Goal: Transaction & Acquisition: Purchase product/service

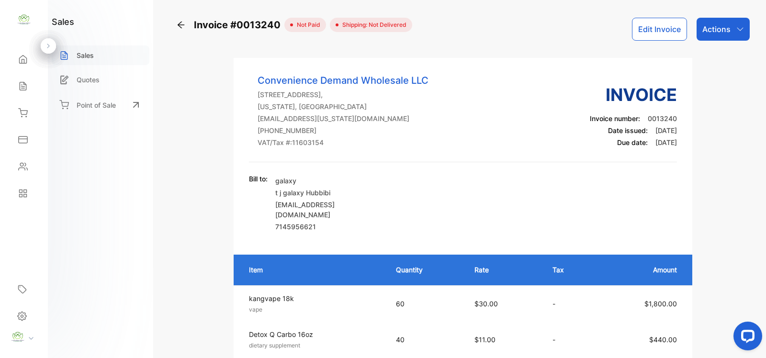
click at [84, 54] on p "Sales" at bounding box center [85, 55] width 17 height 10
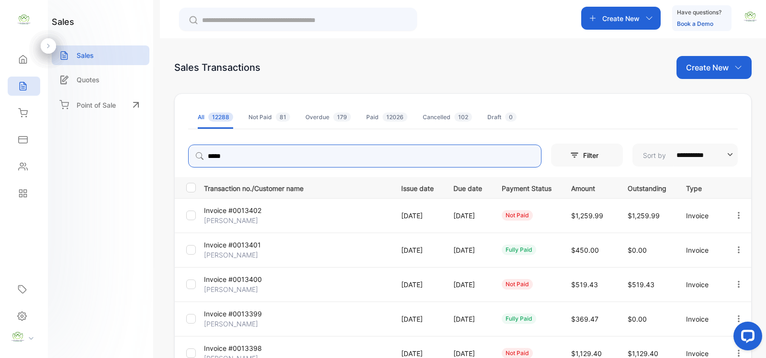
drag, startPoint x: 244, startPoint y: 160, endPoint x: 188, endPoint y: 157, distance: 56.1
click at [188, 157] on input "*****" at bounding box center [364, 156] width 353 height 23
click at [704, 68] on p "Create New" at bounding box center [707, 67] width 43 height 11
type input "*****"
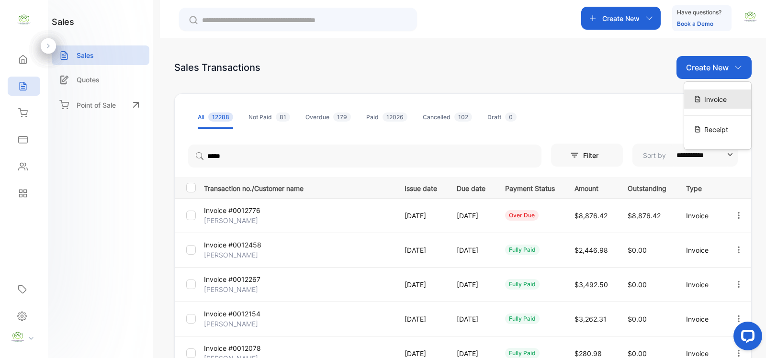
click at [710, 99] on span "Invoice" at bounding box center [716, 99] width 23 height 10
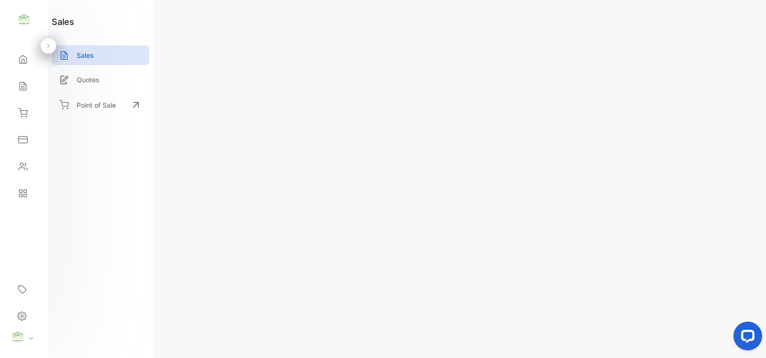
click at [219, 130] on span "Add client" at bounding box center [225, 130] width 42 height 13
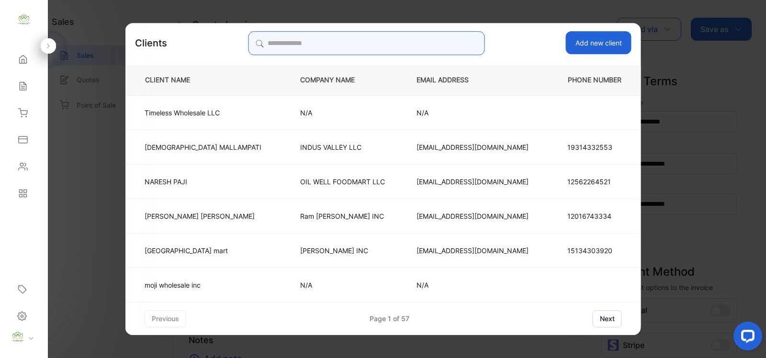
click at [297, 42] on input "search" at bounding box center [366, 43] width 237 height 24
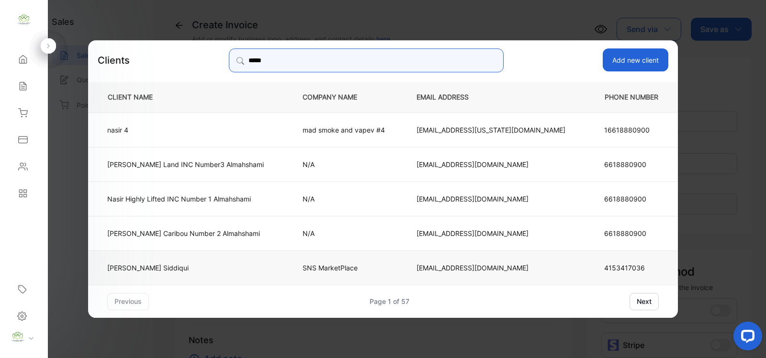
type input "*****"
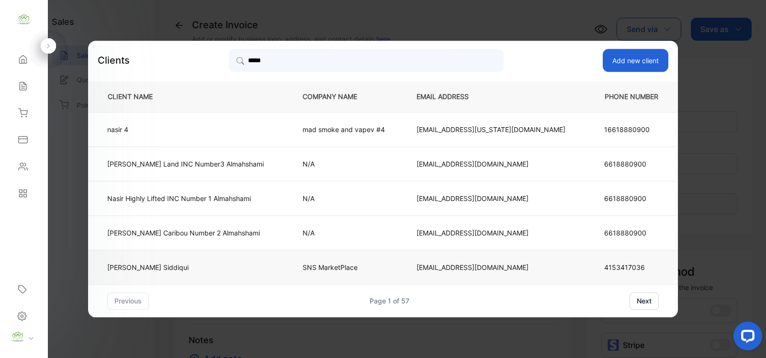
click at [287, 264] on td "[PERSON_NAME]" at bounding box center [187, 267] width 199 height 34
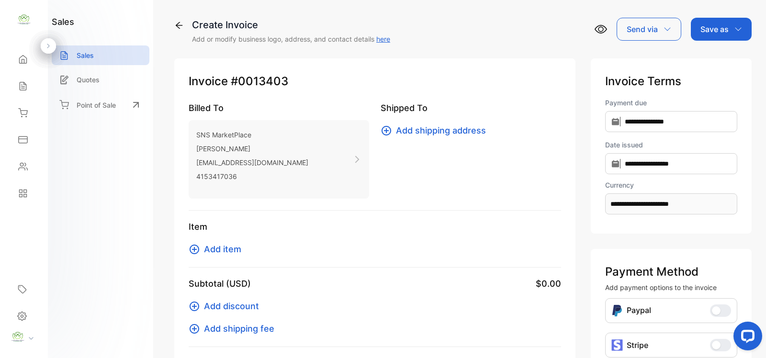
click at [215, 250] on span "Add item" at bounding box center [222, 249] width 37 height 13
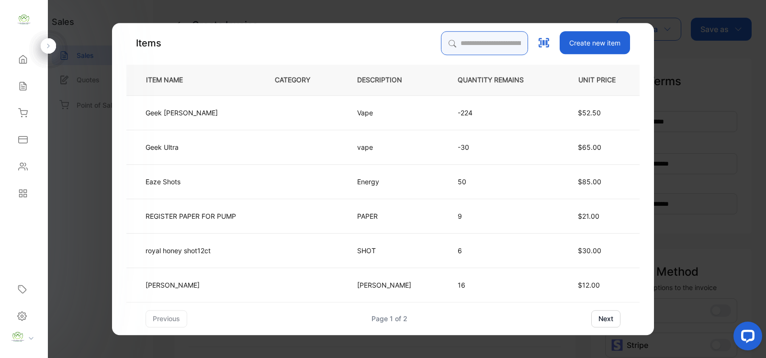
click at [451, 42] on input "search" at bounding box center [484, 43] width 87 height 24
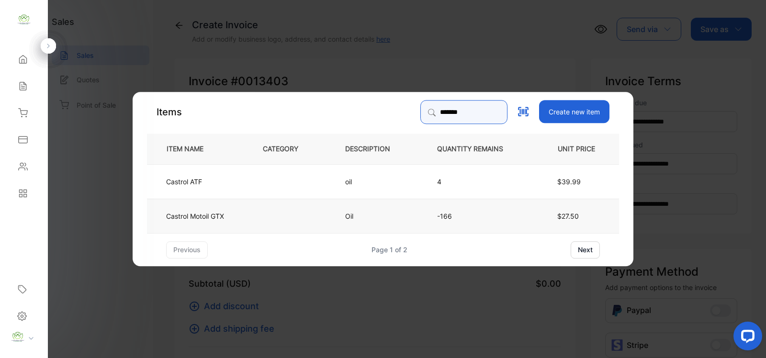
type input "*******"
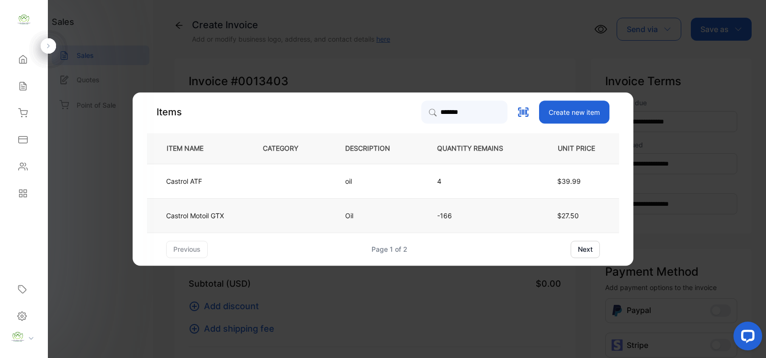
click at [243, 220] on td "Castrol Motoil GTX" at bounding box center [197, 215] width 100 height 34
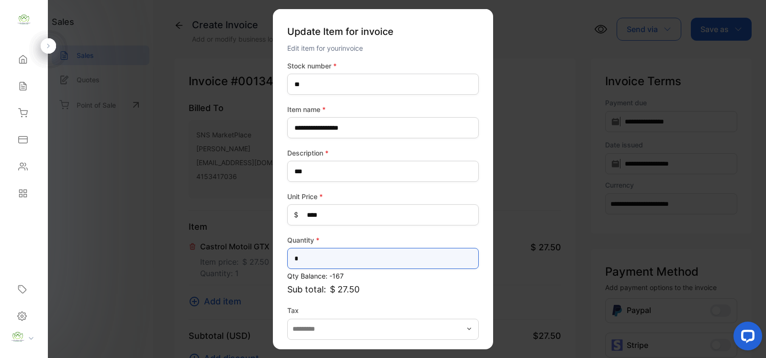
drag, startPoint x: 312, startPoint y: 257, endPoint x: 305, endPoint y: 259, distance: 7.1
click at [305, 259] on input "*" at bounding box center [383, 258] width 192 height 21
type input "**"
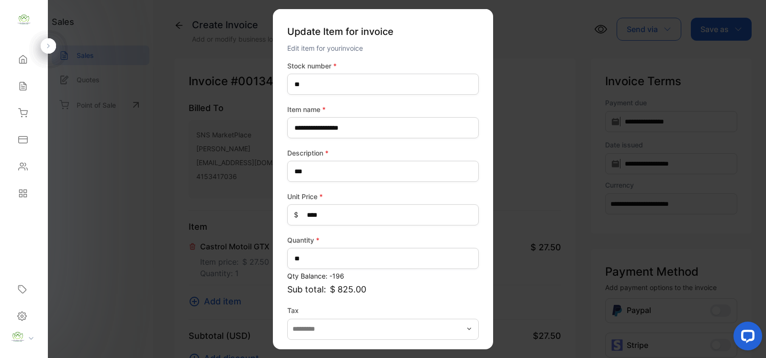
click at [475, 298] on div "**********" at bounding box center [383, 219] width 192 height 316
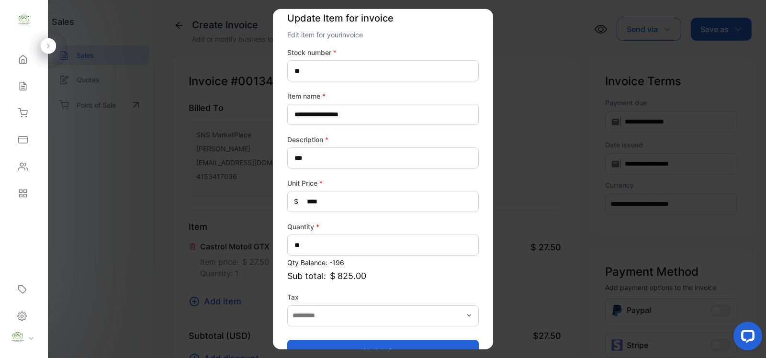
scroll to position [37, 0]
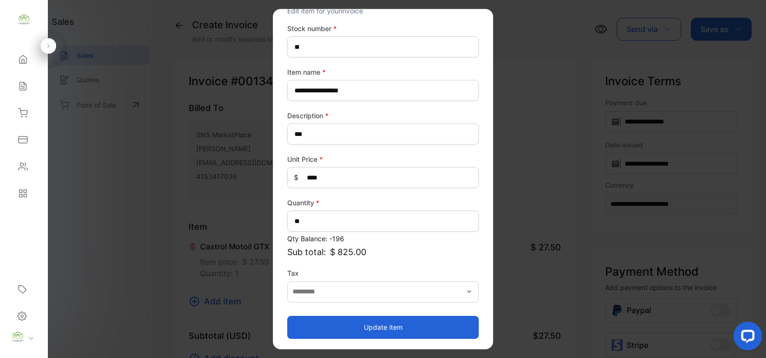
click at [380, 326] on button "Update item" at bounding box center [383, 327] width 192 height 23
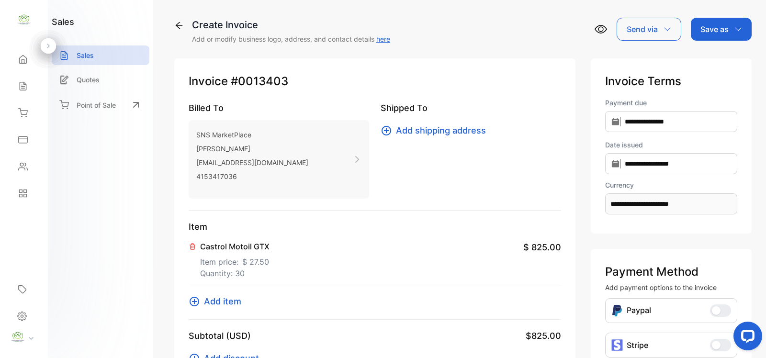
click at [220, 301] on span "Add item" at bounding box center [222, 301] width 37 height 13
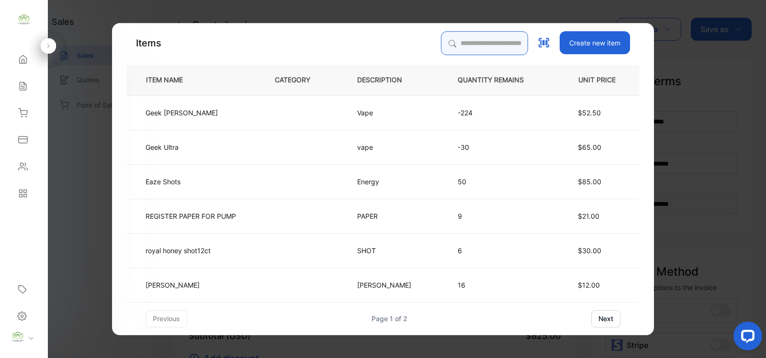
click at [444, 43] on input "search" at bounding box center [484, 43] width 87 height 24
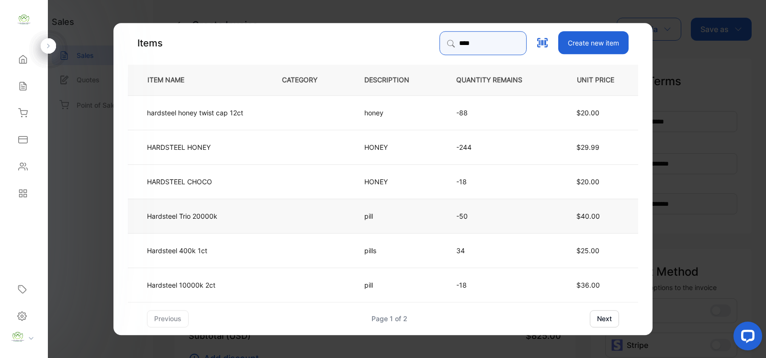
type input "****"
click at [260, 218] on td "Hardsteel Trio 20000k" at bounding box center [197, 215] width 138 height 34
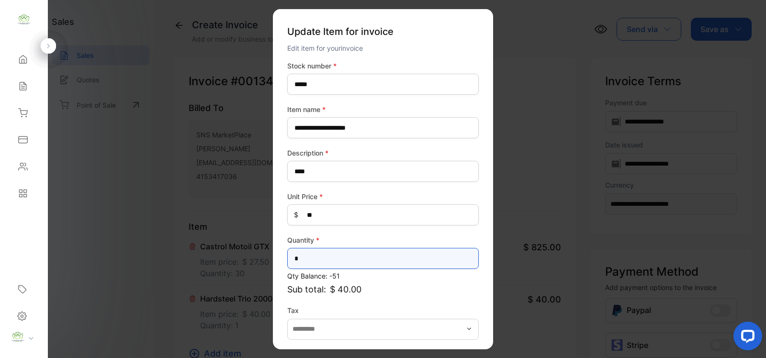
click at [299, 257] on input "*" at bounding box center [383, 258] width 192 height 21
type input "**"
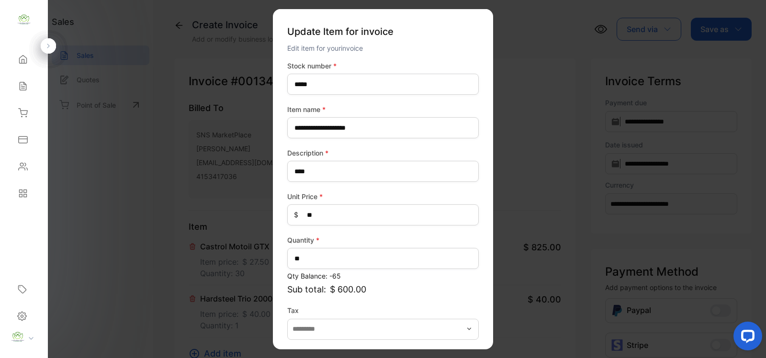
click at [329, 302] on div "**********" at bounding box center [383, 219] width 192 height 316
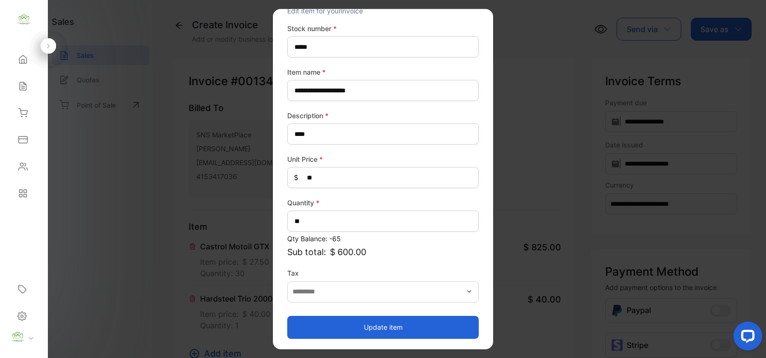
click at [398, 327] on button "Update item" at bounding box center [383, 327] width 192 height 23
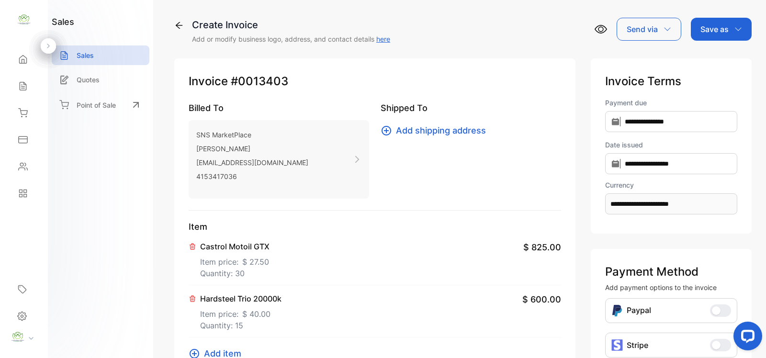
click at [346, 260] on div "Castrol Motoil GTX Item price: $ 27.50 Quantity: 30 $ 825.00" at bounding box center [375, 259] width 373 height 52
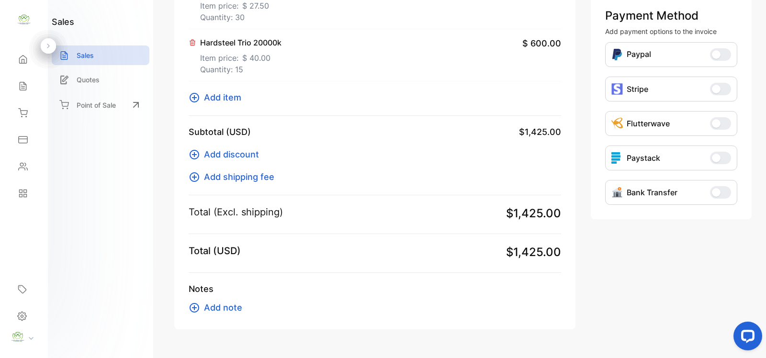
scroll to position [279, 0]
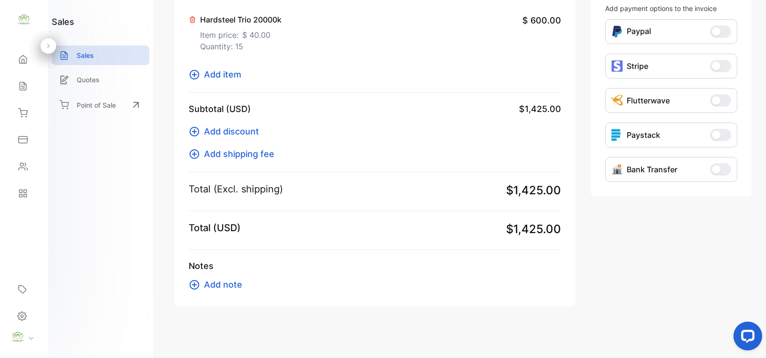
click at [222, 76] on span "Add item" at bounding box center [222, 74] width 37 height 13
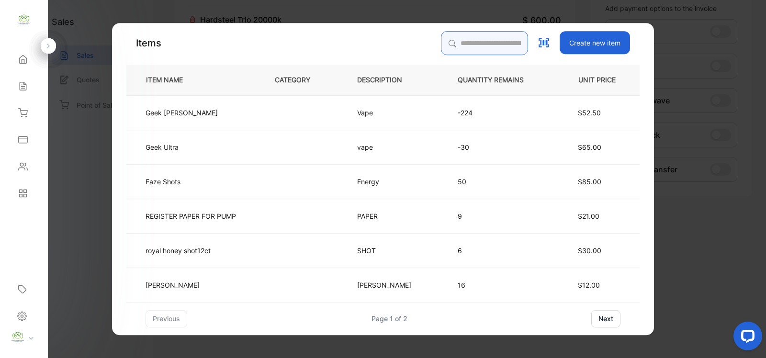
click at [453, 42] on input "search" at bounding box center [484, 43] width 87 height 24
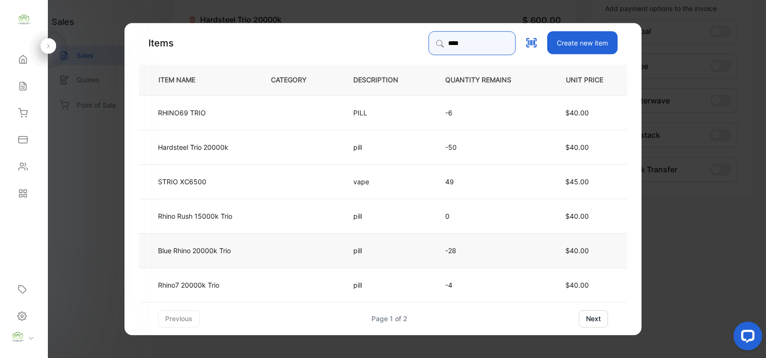
type input "****"
click at [219, 246] on p "Blue Rhino 20000k Trio" at bounding box center [194, 250] width 73 height 10
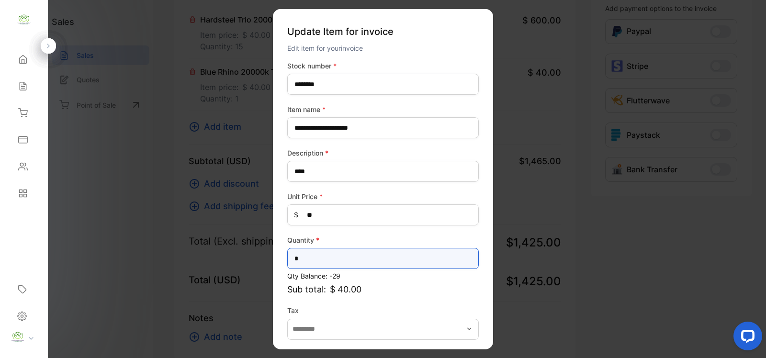
click at [310, 259] on input "*" at bounding box center [383, 258] width 192 height 21
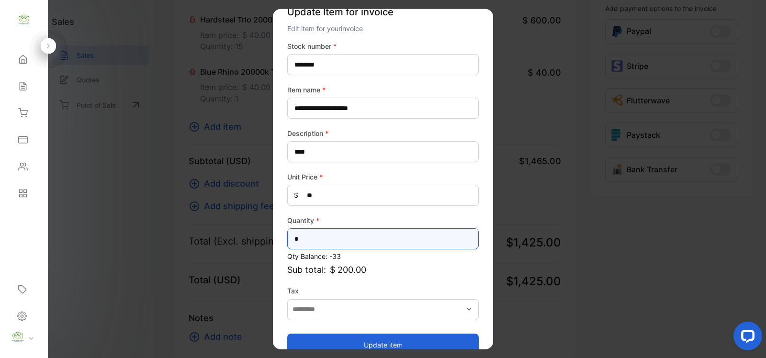
scroll to position [37, 0]
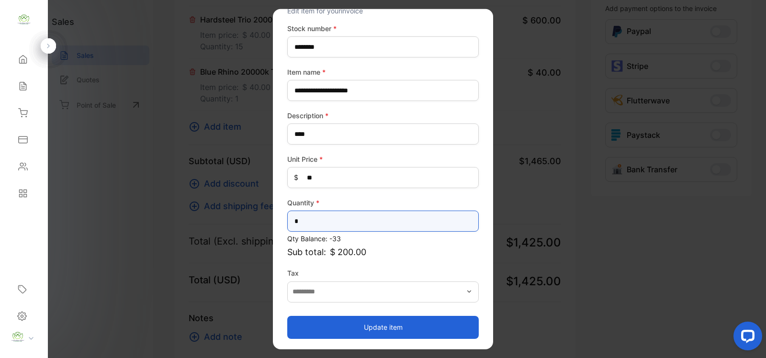
type input "*"
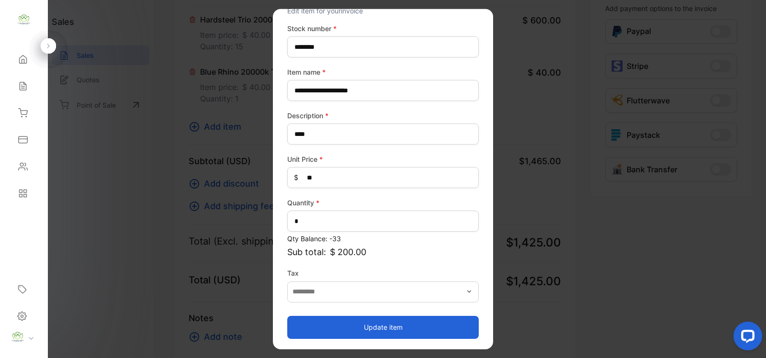
click at [377, 324] on button "Update item" at bounding box center [383, 327] width 192 height 23
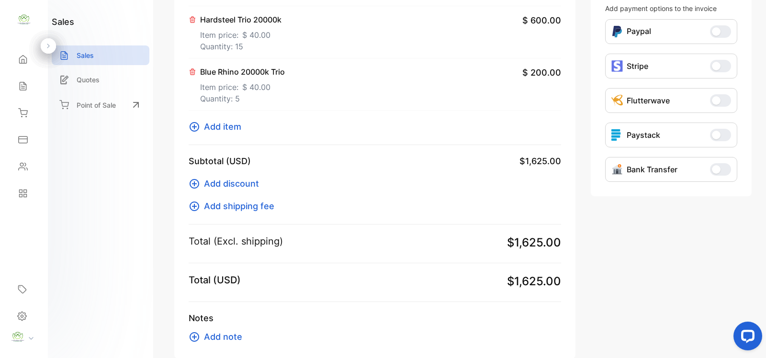
click at [218, 125] on span "Add item" at bounding box center [222, 126] width 37 height 13
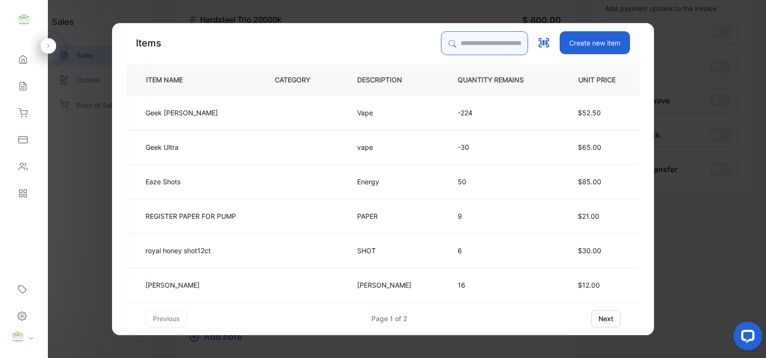
click at [441, 38] on input "search" at bounding box center [484, 43] width 87 height 24
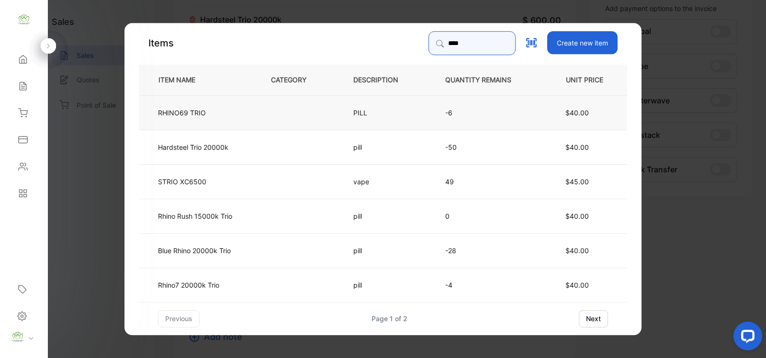
type input "****"
click at [218, 113] on td "RHINO69 TRIO" at bounding box center [197, 112] width 116 height 34
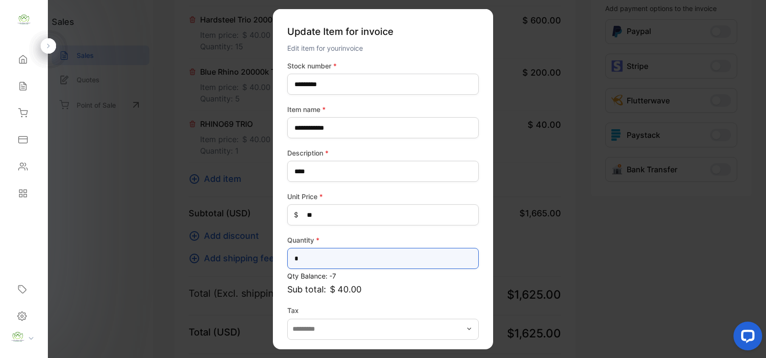
click at [314, 257] on input "*" at bounding box center [383, 258] width 192 height 21
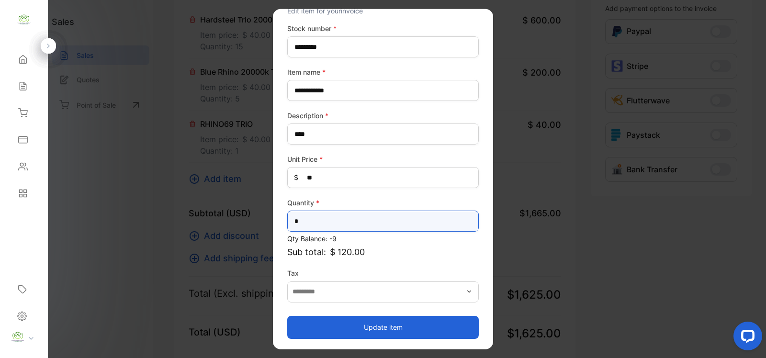
type input "*"
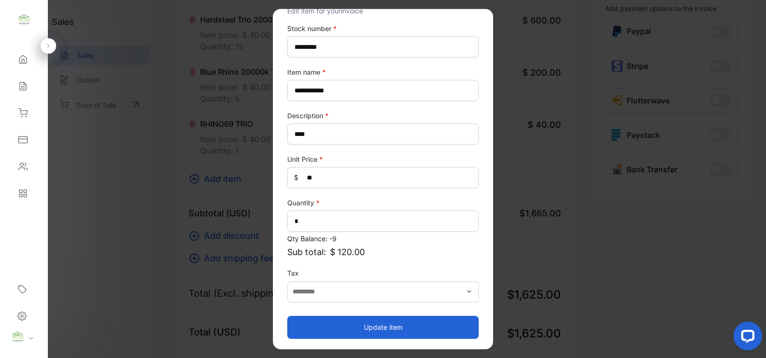
click at [357, 322] on button "Update item" at bounding box center [383, 327] width 192 height 23
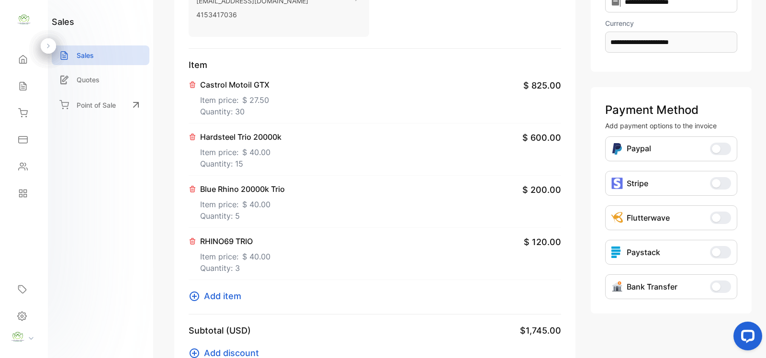
scroll to position [0, 0]
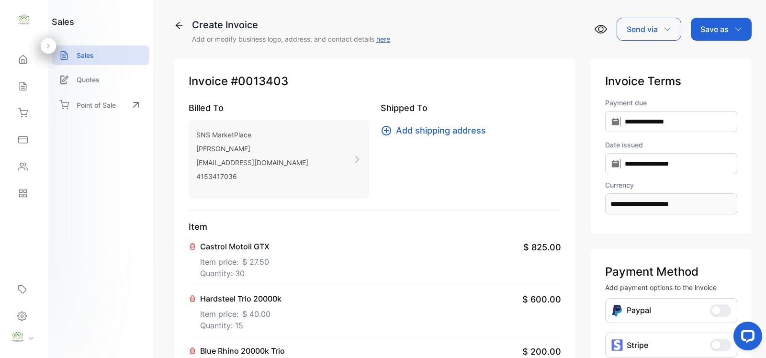
drag, startPoint x: 390, startPoint y: 221, endPoint x: 386, endPoint y: 218, distance: 5.6
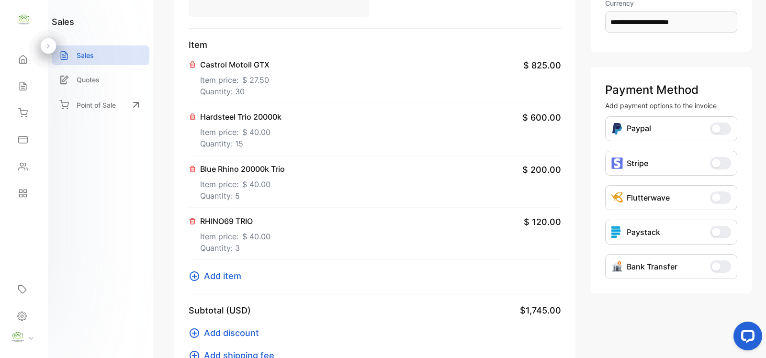
scroll to position [279, 0]
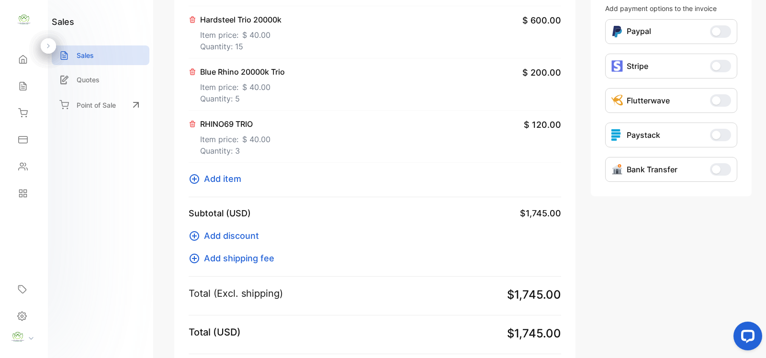
click at [228, 180] on span "Add item" at bounding box center [222, 178] width 37 height 13
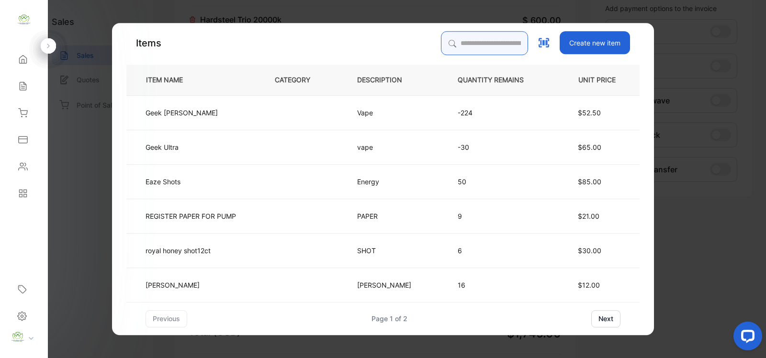
click at [448, 44] on input "search" at bounding box center [484, 43] width 87 height 24
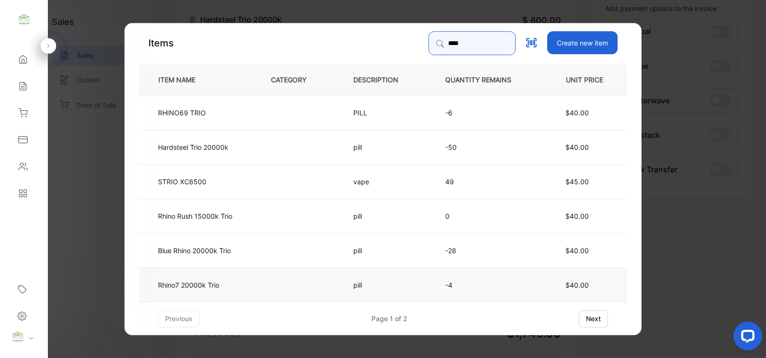
type input "****"
click at [204, 287] on p "Rhino7 20000k Trio" at bounding box center [188, 285] width 61 height 10
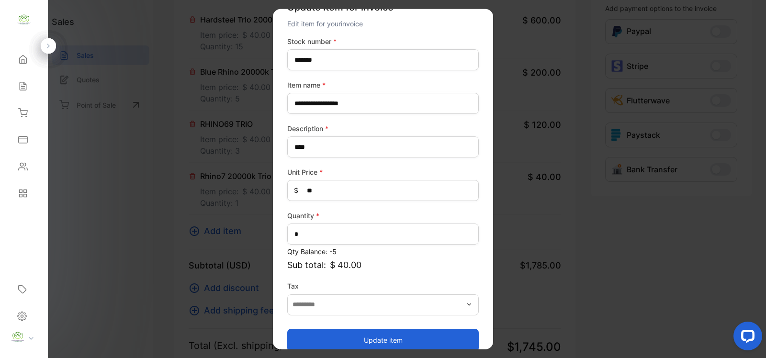
scroll to position [37, 0]
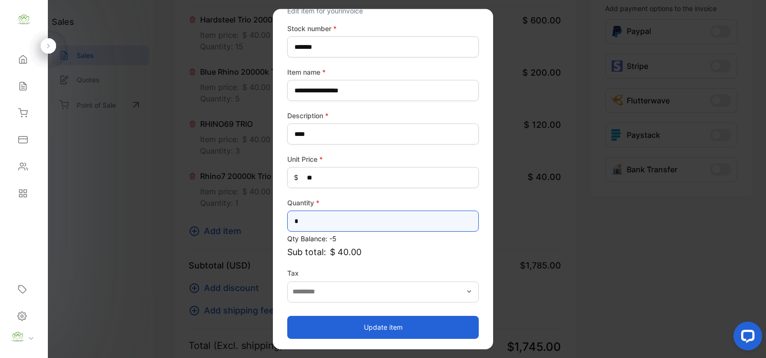
click at [314, 221] on input "*" at bounding box center [383, 221] width 192 height 21
type input "*"
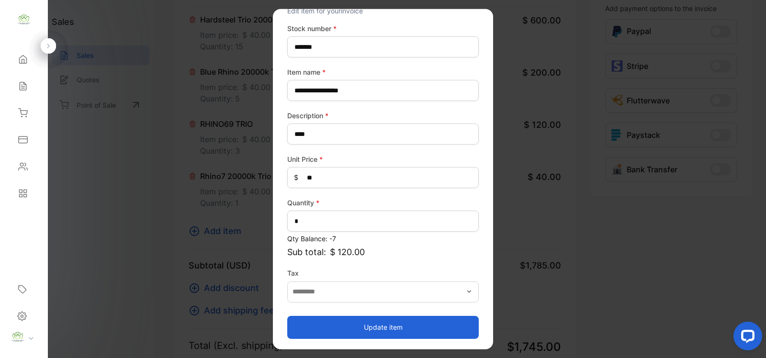
click at [388, 327] on button "Update item" at bounding box center [383, 327] width 192 height 23
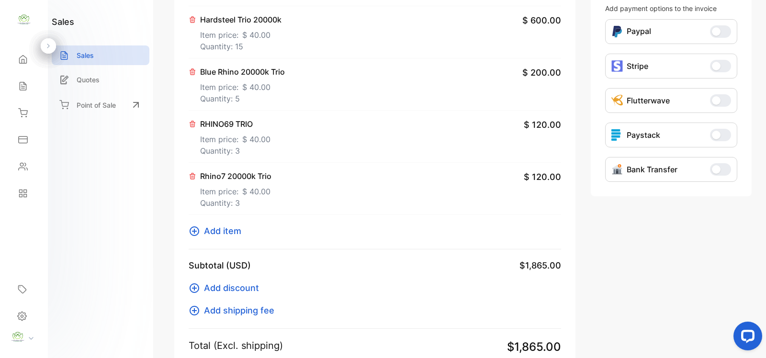
click at [224, 231] on span "Add item" at bounding box center [222, 231] width 37 height 13
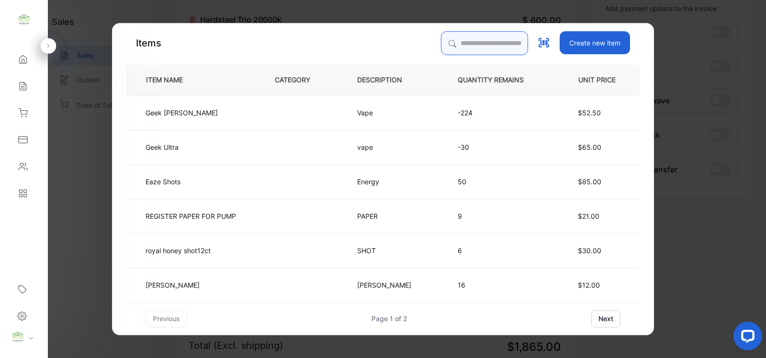
click at [446, 43] on input "search" at bounding box center [484, 43] width 87 height 24
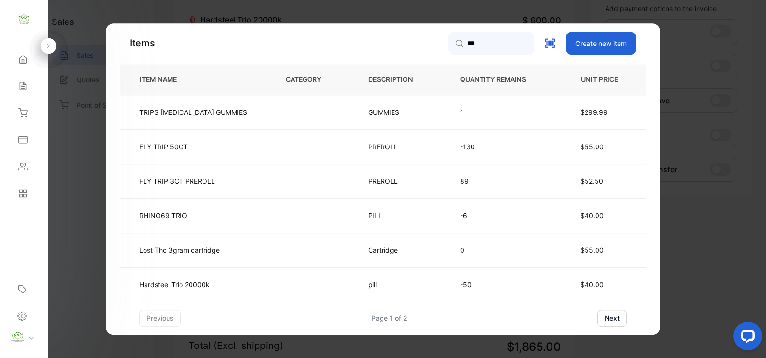
click at [603, 321] on button "next" at bounding box center [612, 318] width 29 height 17
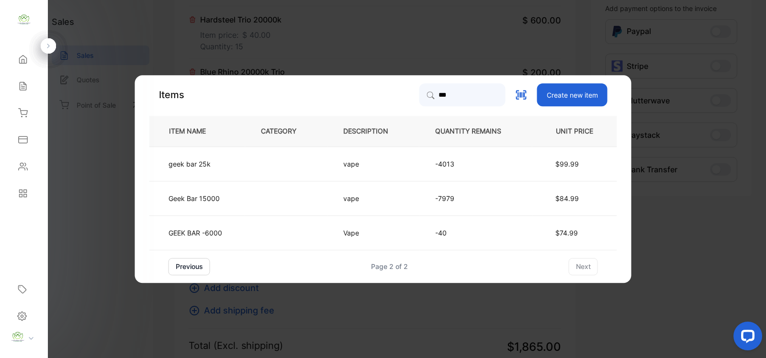
click at [178, 266] on button "previous" at bounding box center [190, 266] width 42 height 17
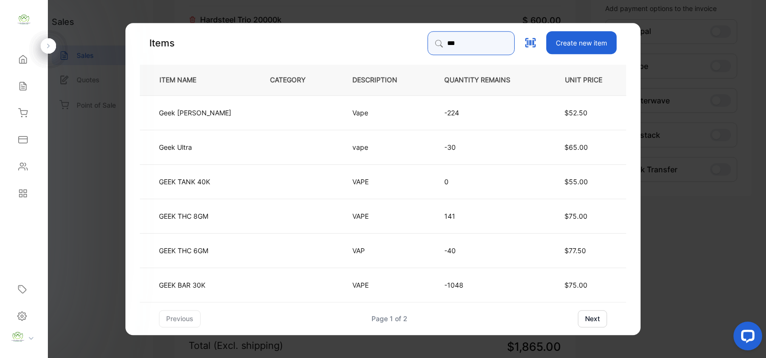
click at [433, 41] on input "***" at bounding box center [471, 43] width 87 height 24
type input "*"
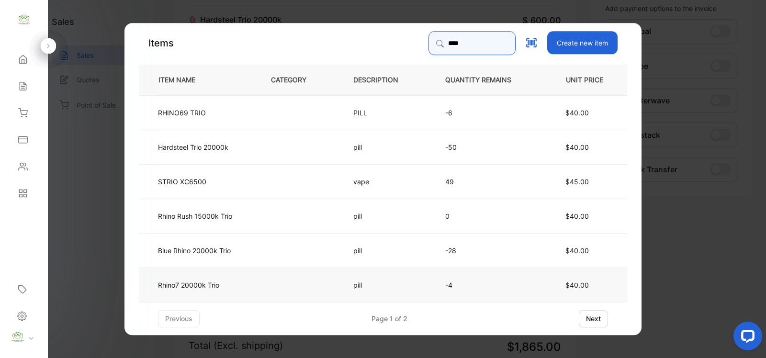
type input "****"
click at [255, 286] on td "Rhino7 20000k Trio" at bounding box center [197, 284] width 116 height 34
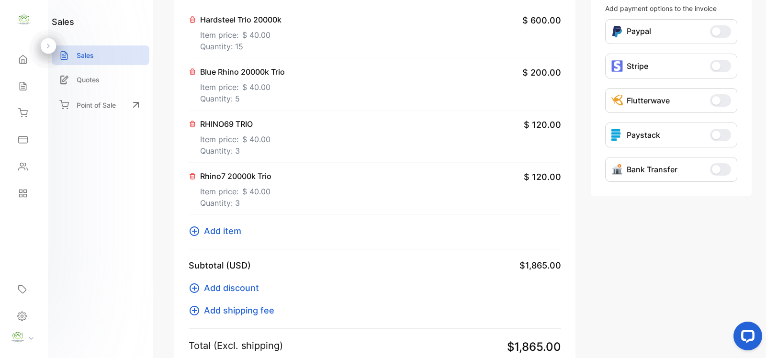
click at [231, 231] on span "Add item" at bounding box center [222, 231] width 37 height 13
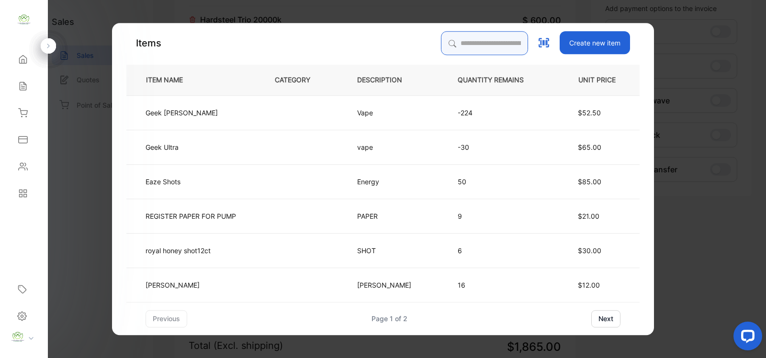
click at [449, 39] on input "search" at bounding box center [484, 43] width 87 height 24
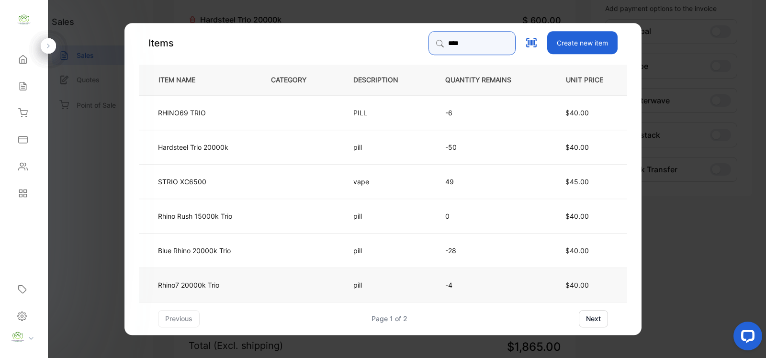
type input "****"
click at [228, 289] on td "Rhino7 20000k Trio" at bounding box center [197, 284] width 116 height 34
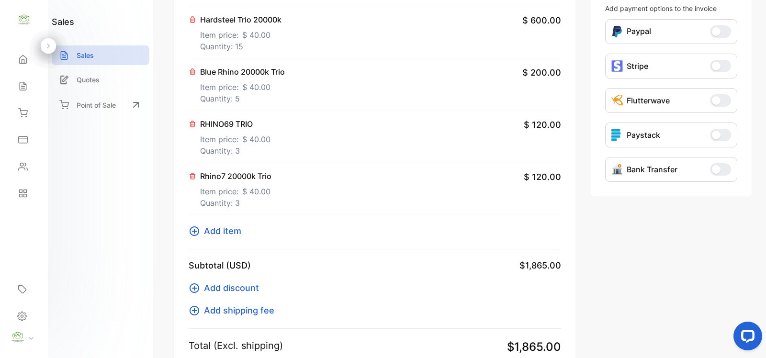
click at [226, 232] on span "Add item" at bounding box center [222, 231] width 37 height 13
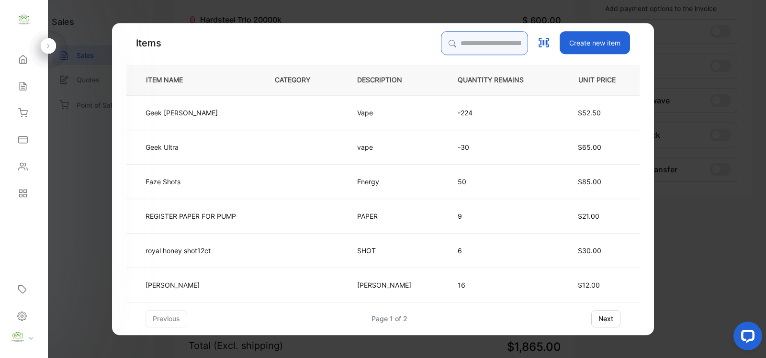
click at [441, 39] on input "search" at bounding box center [484, 43] width 87 height 24
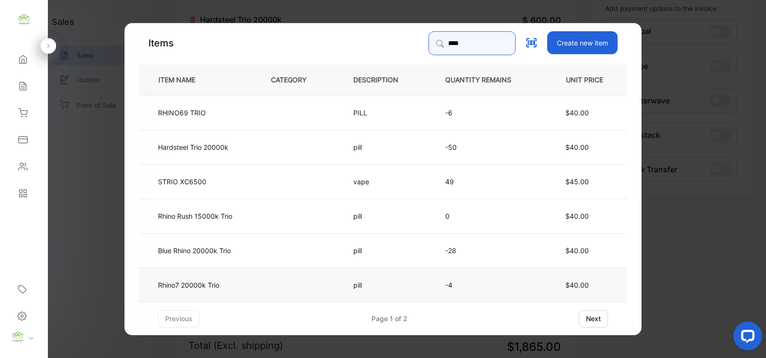
type input "****"
click at [249, 287] on td "Rhino7 20000k Trio" at bounding box center [197, 284] width 116 height 34
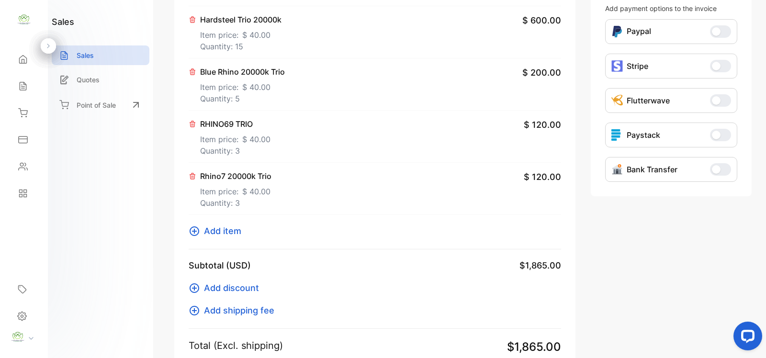
click at [251, 188] on span "$ 40.00" at bounding box center [256, 191] width 28 height 11
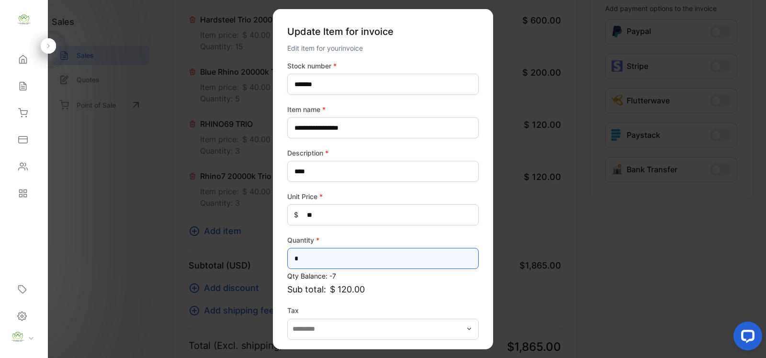
click at [305, 259] on input "*" at bounding box center [383, 258] width 192 height 21
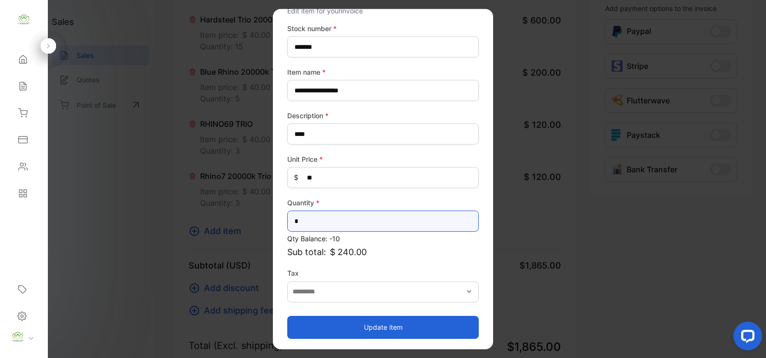
type input "*"
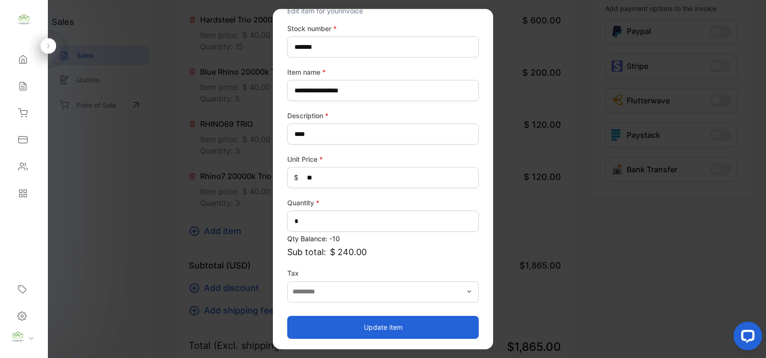
click at [363, 322] on button "Update item" at bounding box center [383, 327] width 192 height 23
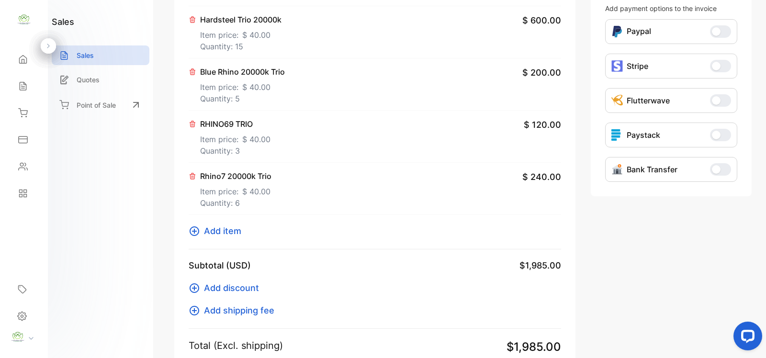
click at [228, 229] on span "Add item" at bounding box center [222, 231] width 37 height 13
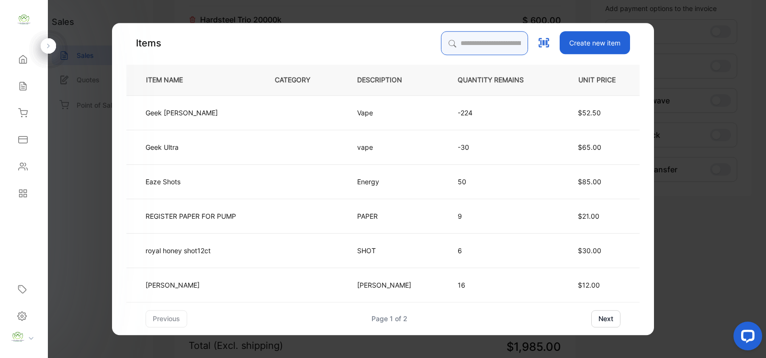
click at [445, 42] on input "search" at bounding box center [484, 43] width 87 height 24
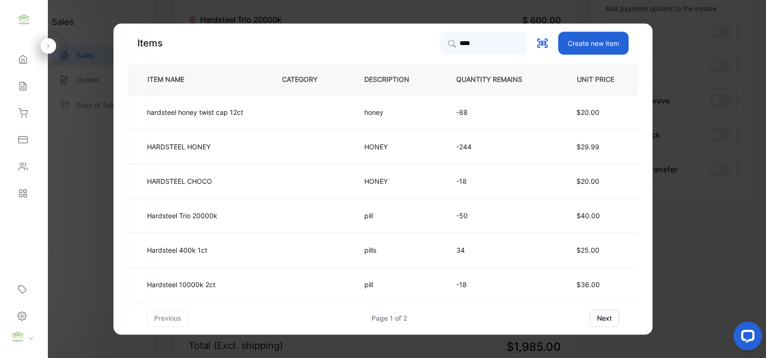
click at [600, 317] on button "next" at bounding box center [604, 318] width 29 height 17
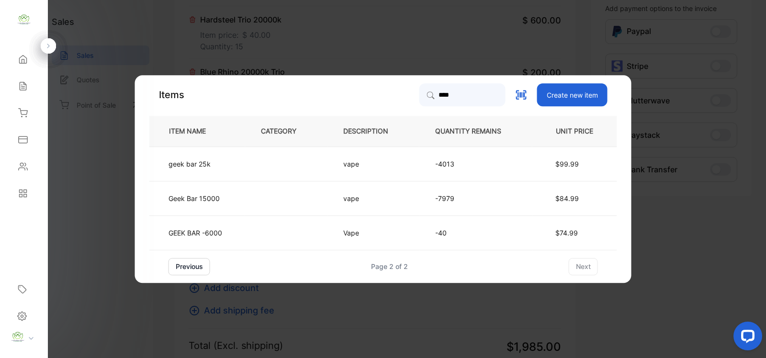
click at [181, 267] on button "previous" at bounding box center [190, 266] width 42 height 17
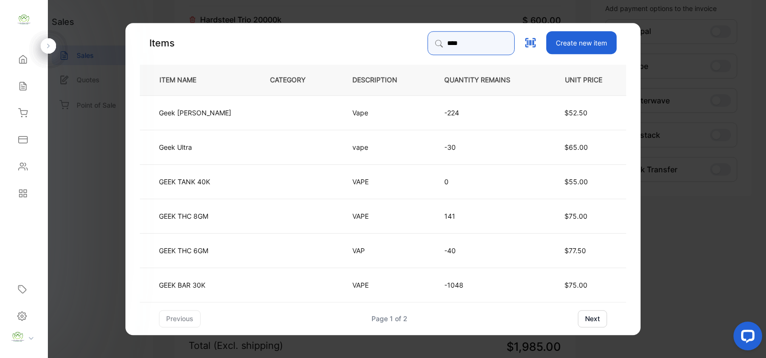
click at [443, 45] on input "****" at bounding box center [471, 43] width 87 height 24
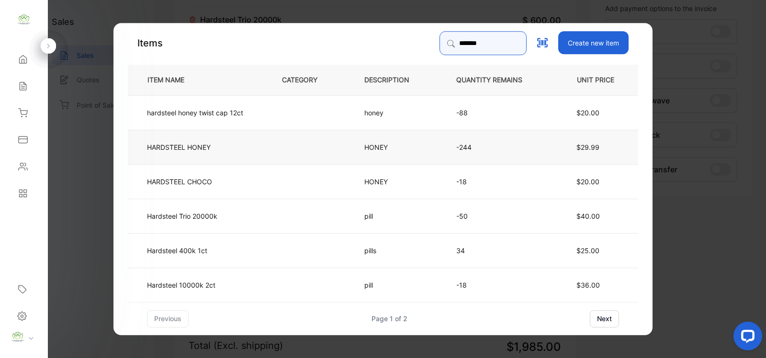
type input "*********"
click at [235, 248] on td "Hardsteel 400k 1ct" at bounding box center [197, 250] width 138 height 34
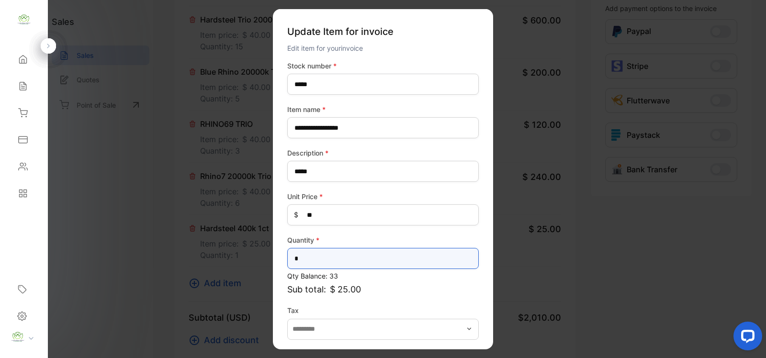
click at [307, 260] on input "*" at bounding box center [383, 258] width 192 height 21
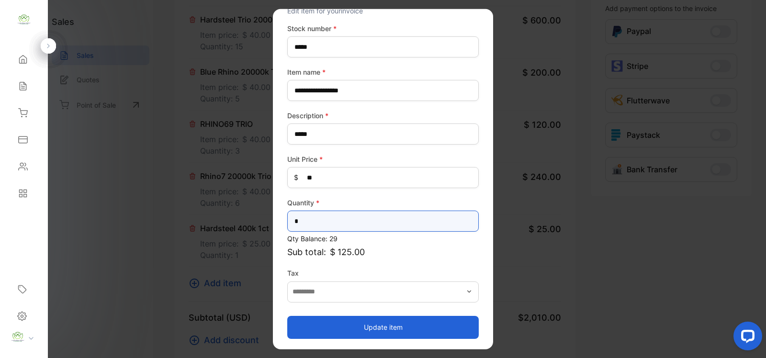
type input "*"
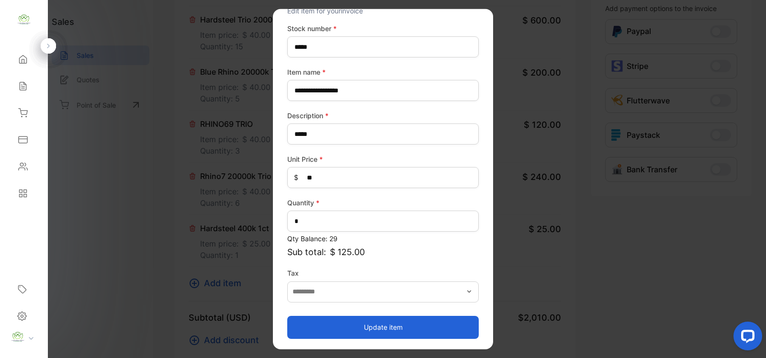
click at [389, 329] on button "Update item" at bounding box center [383, 327] width 192 height 23
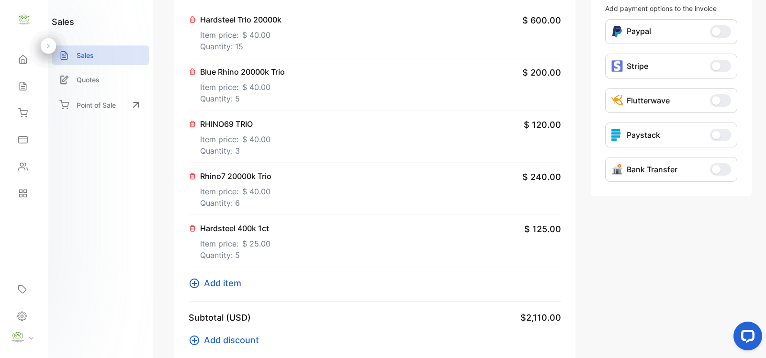
click at [224, 284] on span "Add item" at bounding box center [222, 283] width 37 height 13
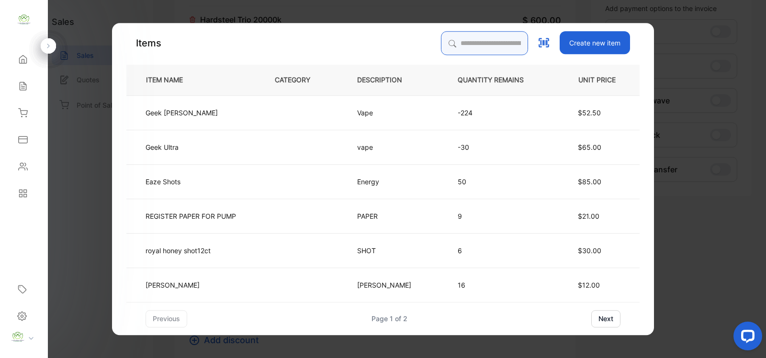
click at [454, 40] on input "search" at bounding box center [484, 43] width 87 height 24
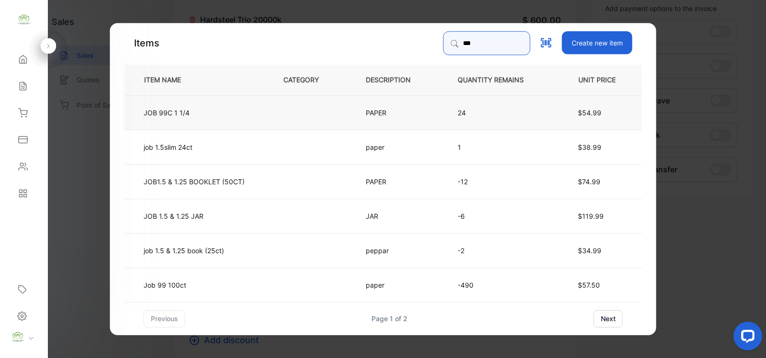
type input "***"
click at [199, 113] on td "JOB 99C 1 1/4" at bounding box center [196, 112] width 143 height 34
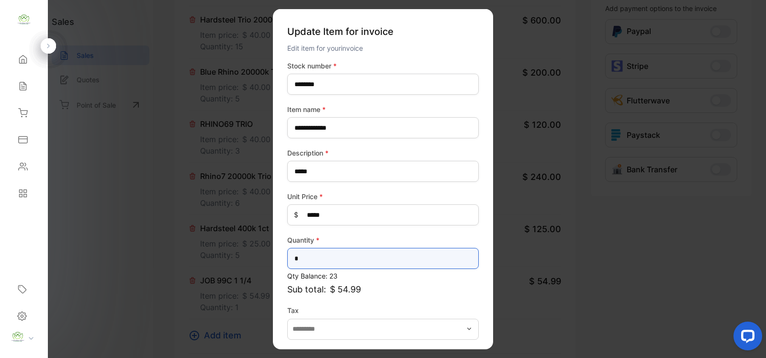
click at [304, 252] on input "*" at bounding box center [383, 258] width 192 height 21
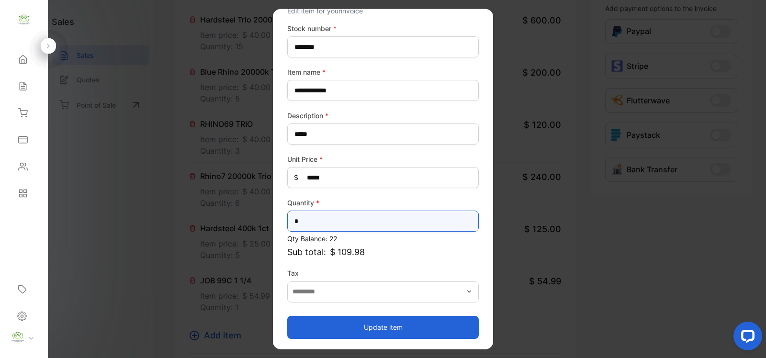
type input "*"
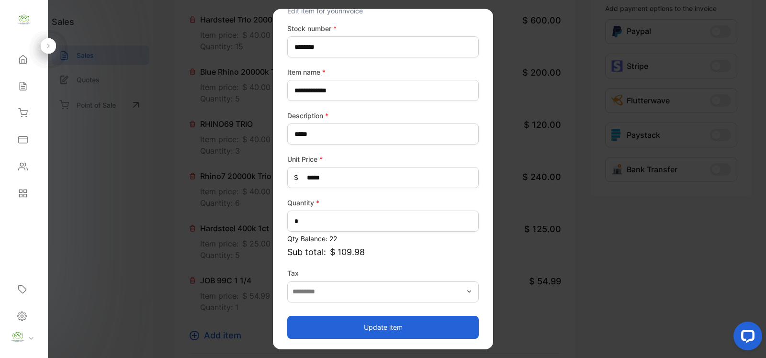
drag, startPoint x: 371, startPoint y: 328, endPoint x: 339, endPoint y: 315, distance: 35.2
click at [357, 321] on button "Update item" at bounding box center [383, 327] width 192 height 23
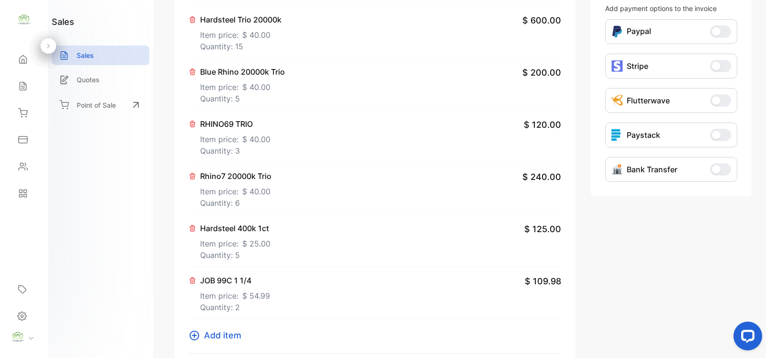
click at [222, 333] on span "Add item" at bounding box center [222, 335] width 37 height 13
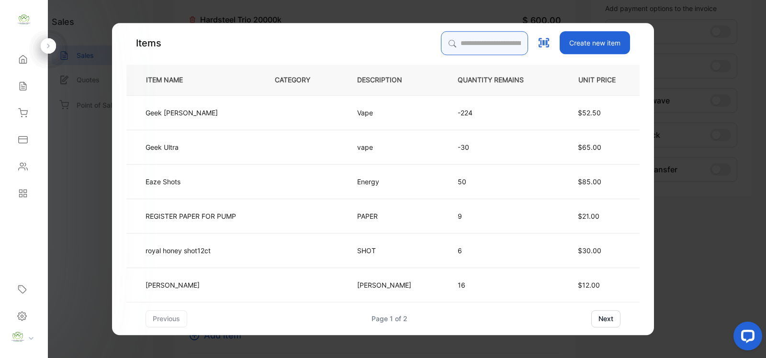
click at [441, 44] on input "search" at bounding box center [484, 43] width 87 height 24
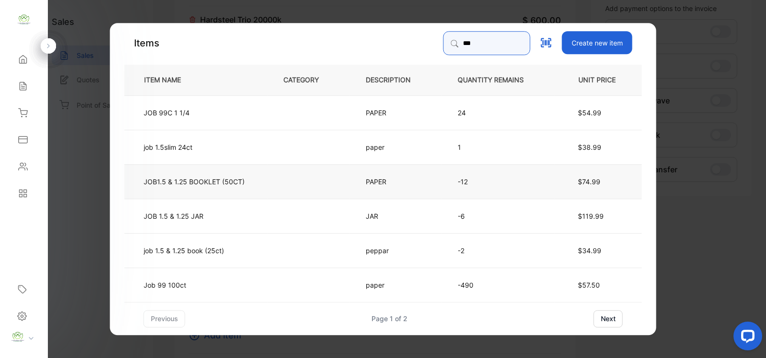
type input "***"
click at [249, 182] on td "JOB1.5 & 1.25 BOOKLET (50CT)" at bounding box center [196, 181] width 143 height 34
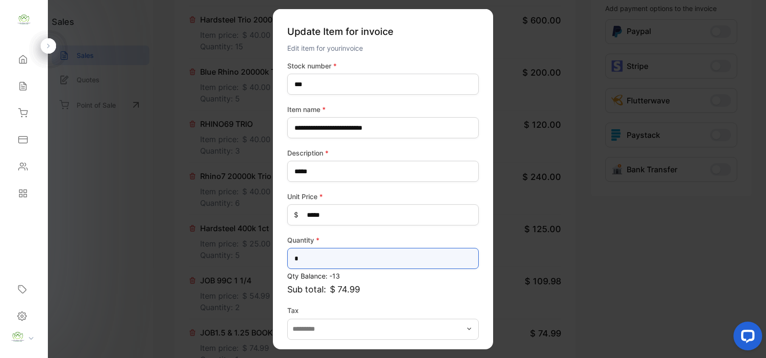
click at [307, 262] on input "*" at bounding box center [383, 258] width 192 height 21
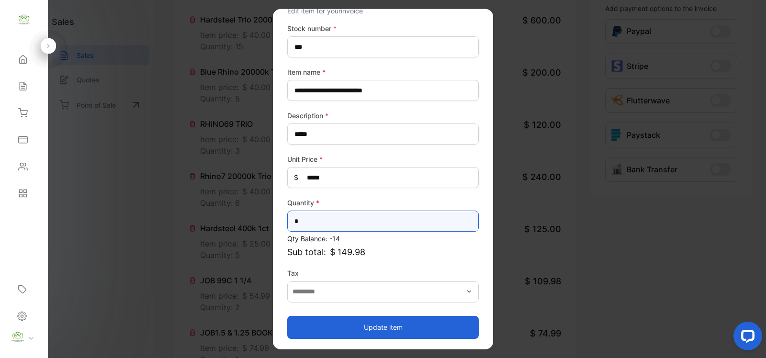
type input "*"
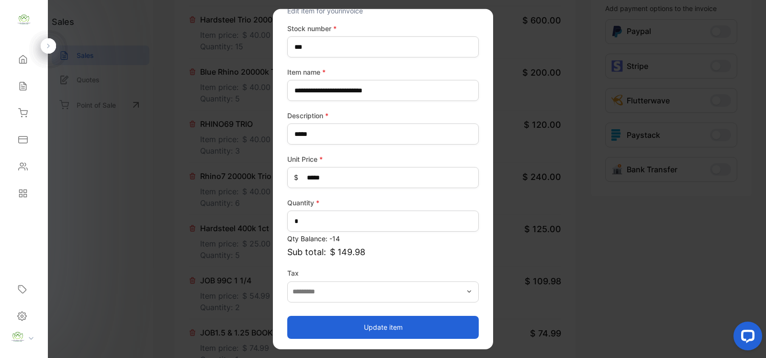
click at [377, 326] on button "Update item" at bounding box center [383, 327] width 192 height 23
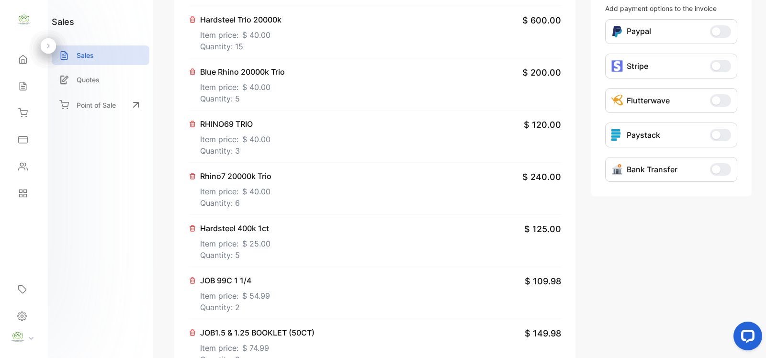
click at [365, 251] on div "Hardsteel 400k 1ct Item price: $ 25.00 Quantity: 5 $ 125.00" at bounding box center [375, 241] width 373 height 52
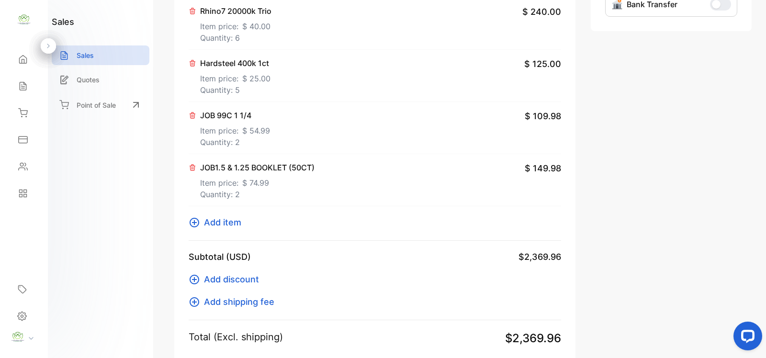
scroll to position [595, 0]
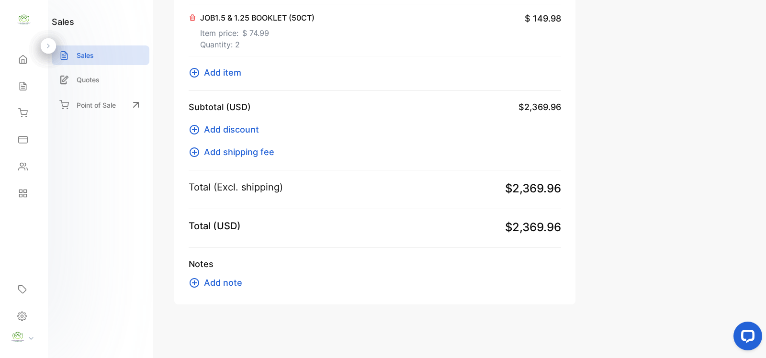
click at [218, 71] on span "Add item" at bounding box center [222, 72] width 37 height 13
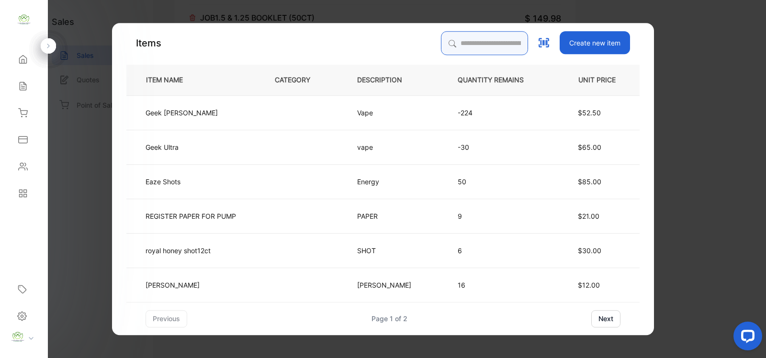
click at [448, 43] on input "search" at bounding box center [484, 43] width 87 height 24
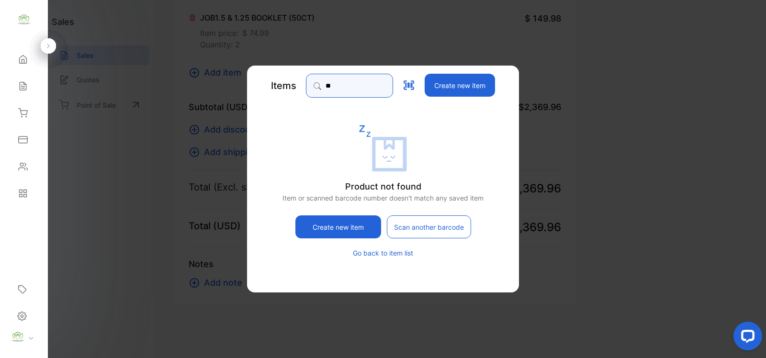
type input "*"
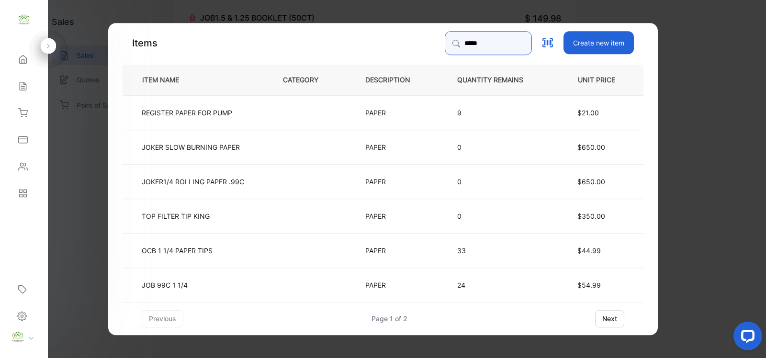
type input "*********"
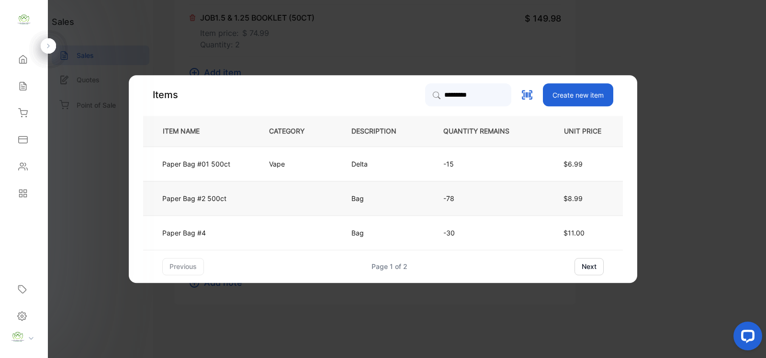
click at [280, 206] on td at bounding box center [294, 198] width 82 height 34
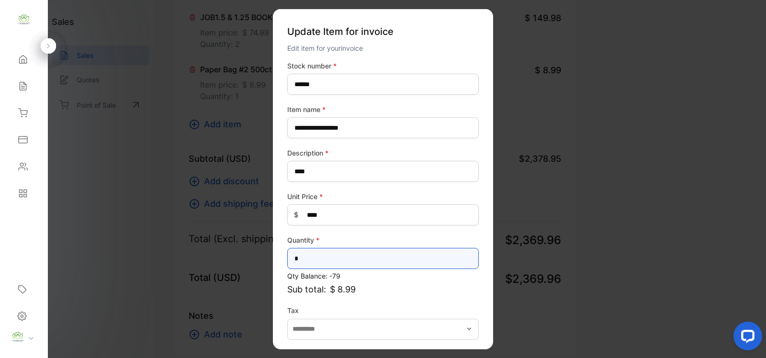
click at [305, 262] on input "*" at bounding box center [383, 258] width 192 height 21
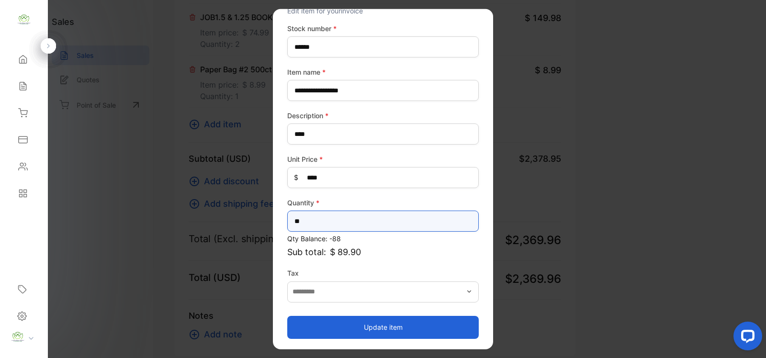
type input "**"
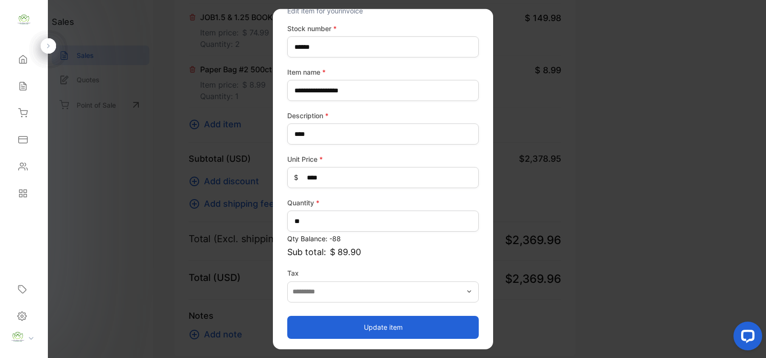
click at [388, 330] on button "Update item" at bounding box center [383, 327] width 192 height 23
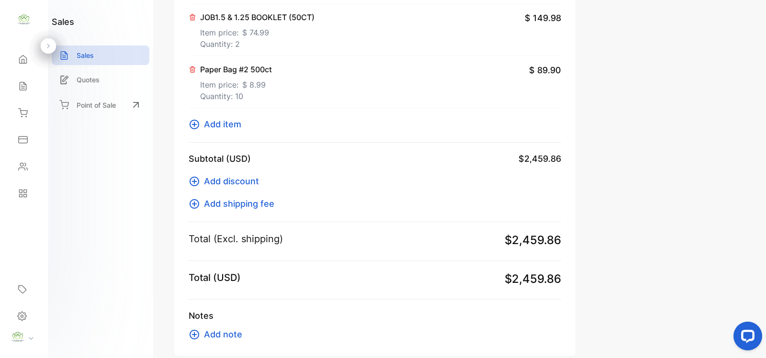
click at [228, 124] on span "Add item" at bounding box center [222, 124] width 37 height 13
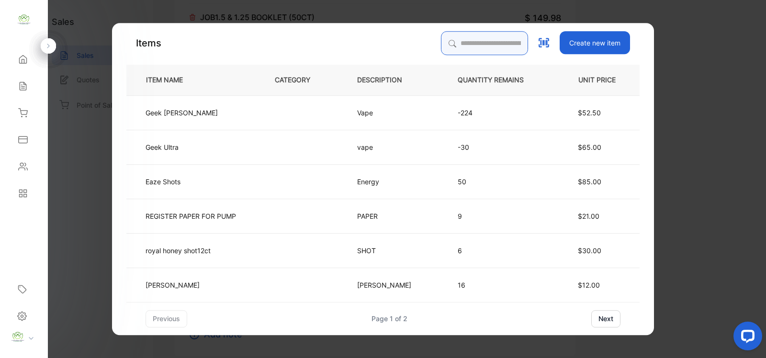
click at [454, 46] on input "search" at bounding box center [484, 43] width 87 height 24
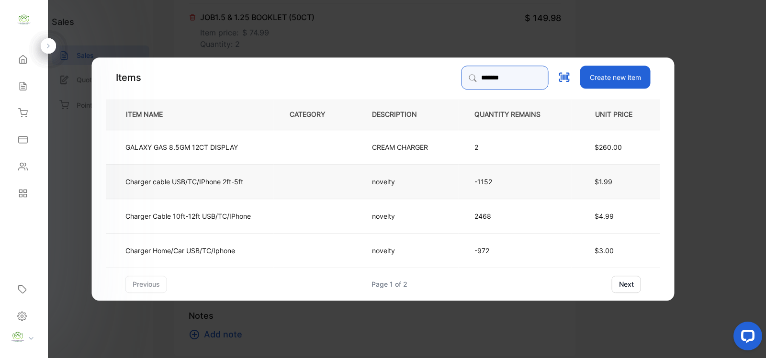
type input "*******"
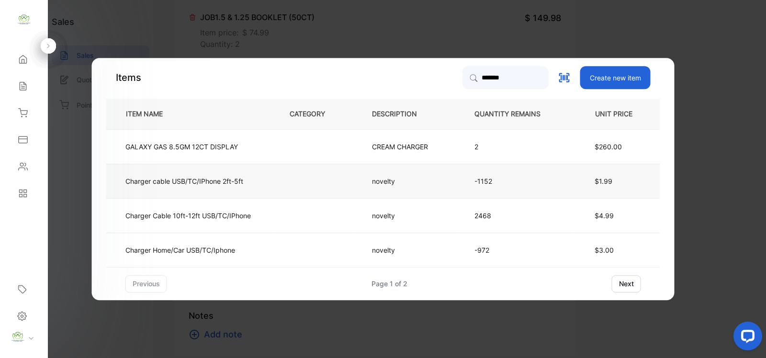
click at [246, 182] on td "Charger cable USB/TC/IPhone 2ft-5ft" at bounding box center [190, 181] width 168 height 34
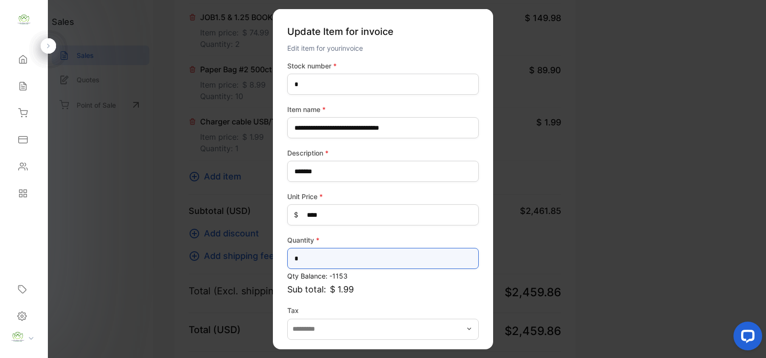
click at [303, 255] on input "*" at bounding box center [383, 258] width 192 height 21
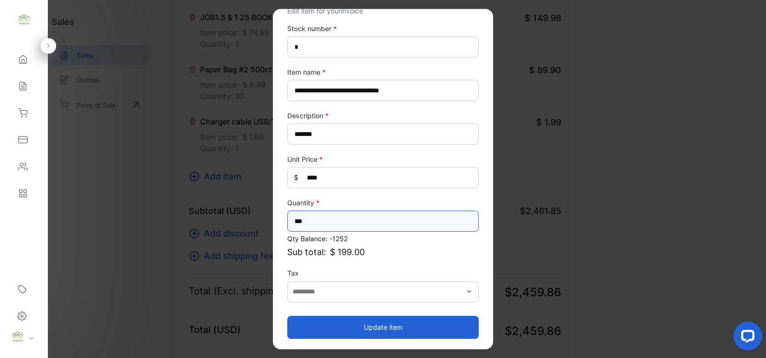
type input "***"
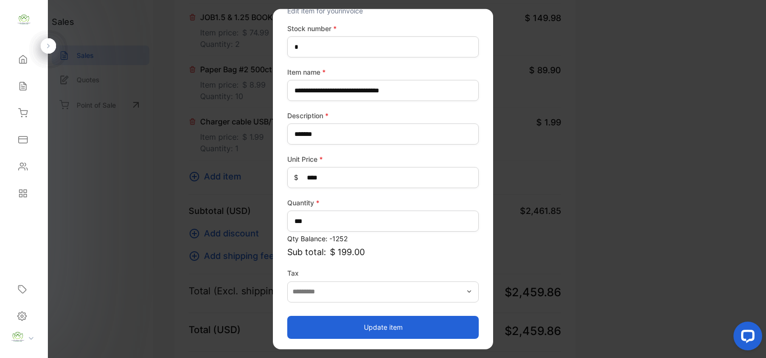
click at [374, 326] on button "Update item" at bounding box center [383, 327] width 192 height 23
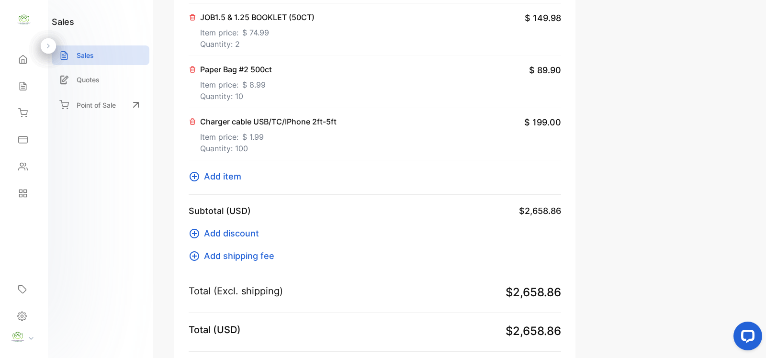
click at [225, 175] on span "Add item" at bounding box center [222, 176] width 37 height 13
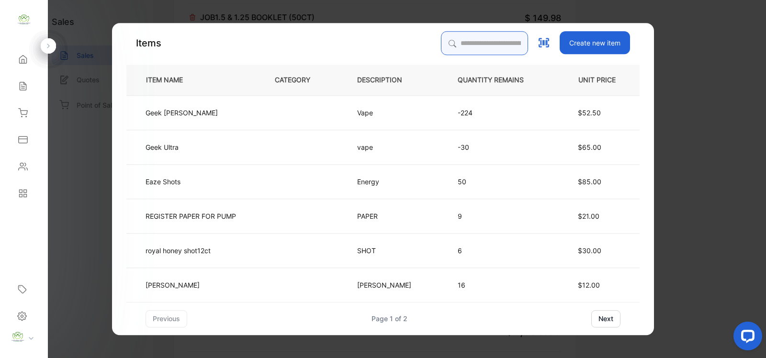
click at [454, 39] on input "search" at bounding box center [484, 43] width 87 height 24
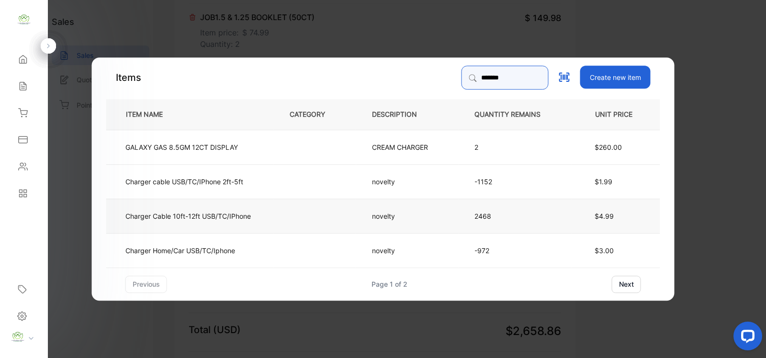
type input "*******"
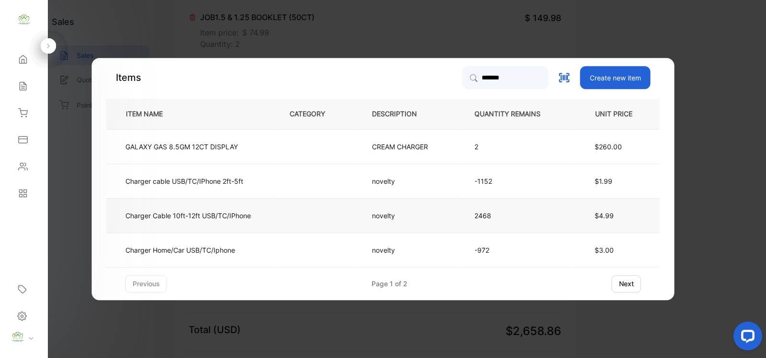
click at [241, 216] on p "Charger Cable 10ft-12ft USB/TC/IPhone" at bounding box center [187, 216] width 125 height 10
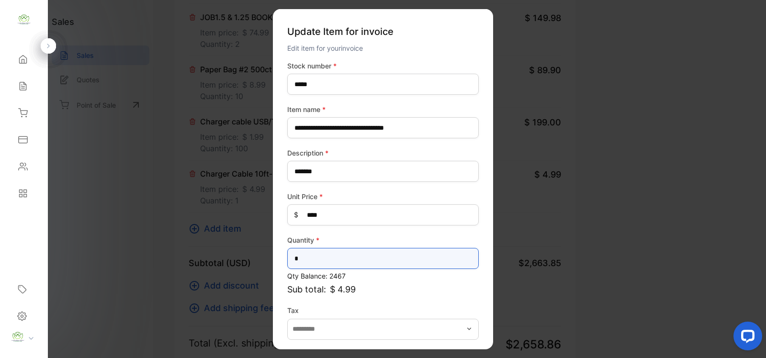
click at [309, 263] on input "*" at bounding box center [383, 258] width 192 height 21
type input "**"
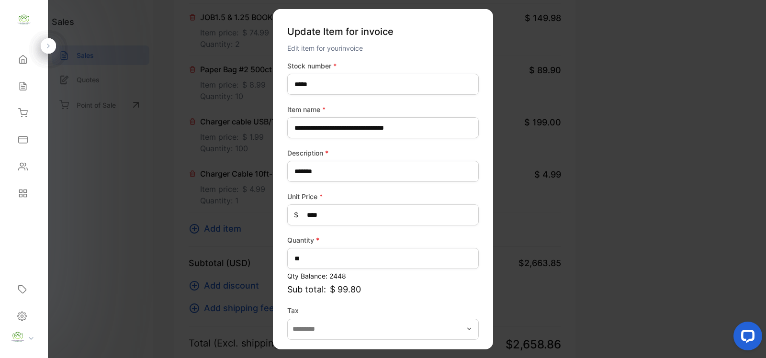
click at [449, 284] on p "Sub total: $ 99.80" at bounding box center [383, 289] width 192 height 13
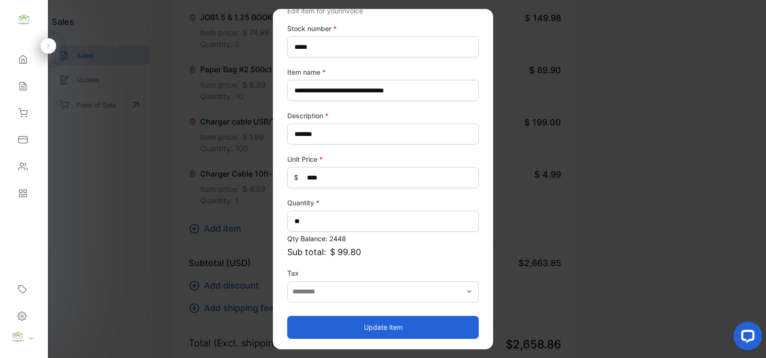
click at [385, 322] on button "Update item" at bounding box center [383, 327] width 192 height 23
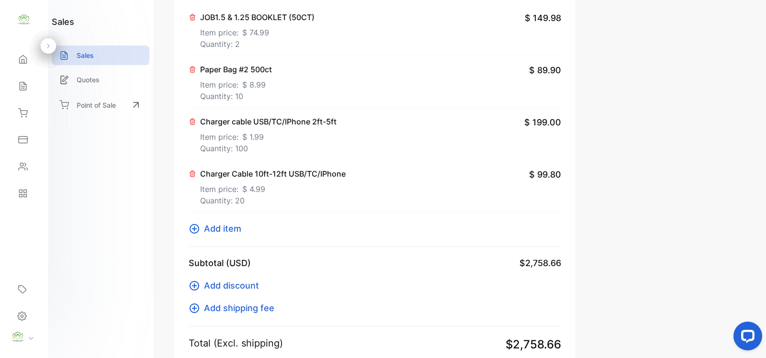
click at [228, 229] on span "Add item" at bounding box center [222, 228] width 37 height 13
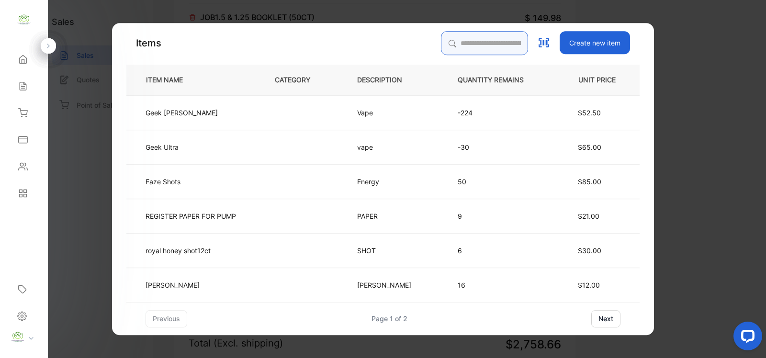
click at [445, 40] on input "search" at bounding box center [484, 43] width 87 height 24
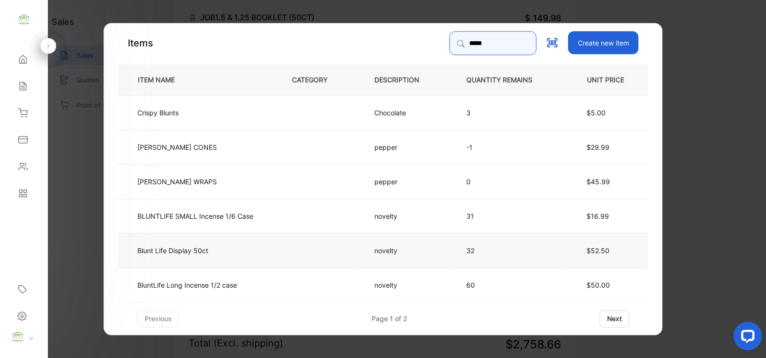
type input "*****"
click at [279, 252] on td at bounding box center [317, 250] width 82 height 34
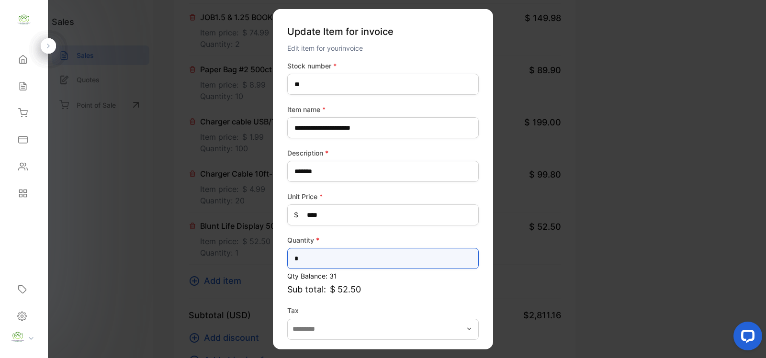
click at [314, 259] on input "*" at bounding box center [383, 258] width 192 height 21
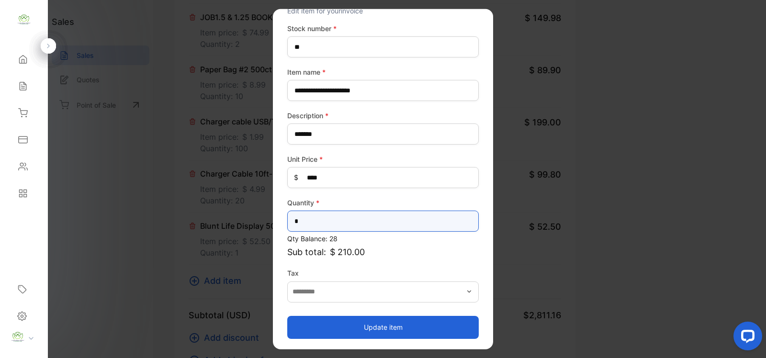
type input "*"
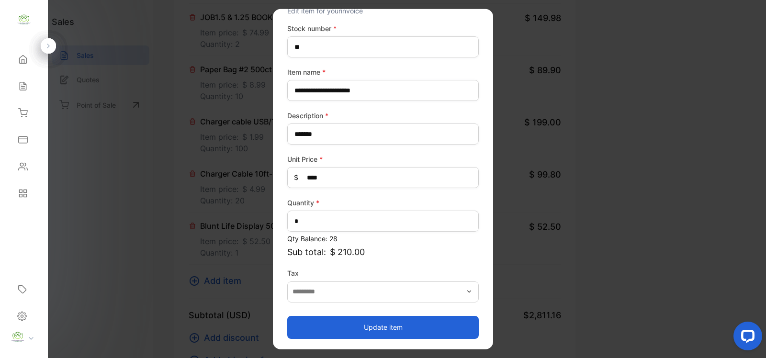
click at [381, 325] on button "Update item" at bounding box center [383, 327] width 192 height 23
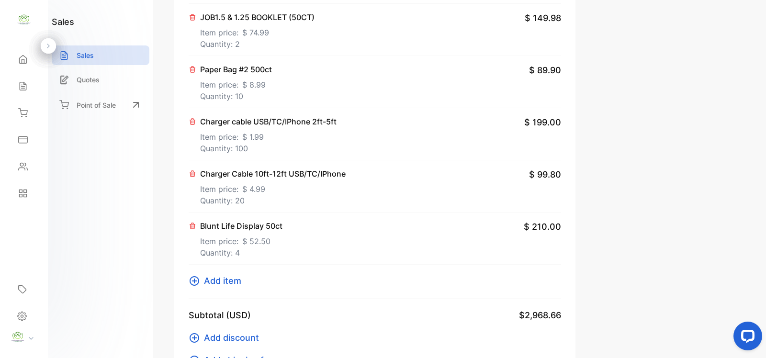
click at [231, 283] on span "Add item" at bounding box center [222, 280] width 37 height 13
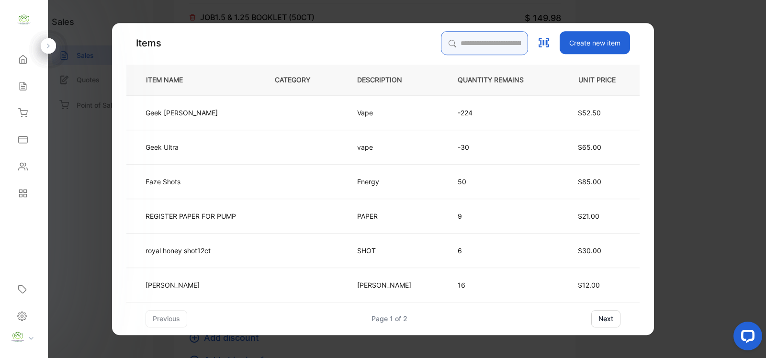
click at [442, 46] on input "search" at bounding box center [484, 43] width 87 height 24
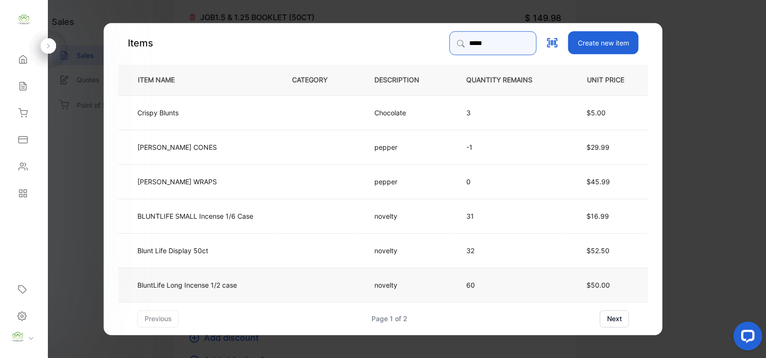
type input "*****"
click at [278, 284] on td at bounding box center [317, 284] width 82 height 34
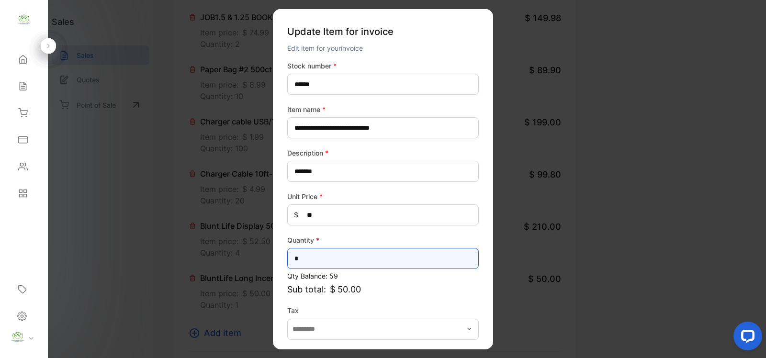
click at [321, 259] on input "*" at bounding box center [383, 258] width 192 height 21
type input "*"
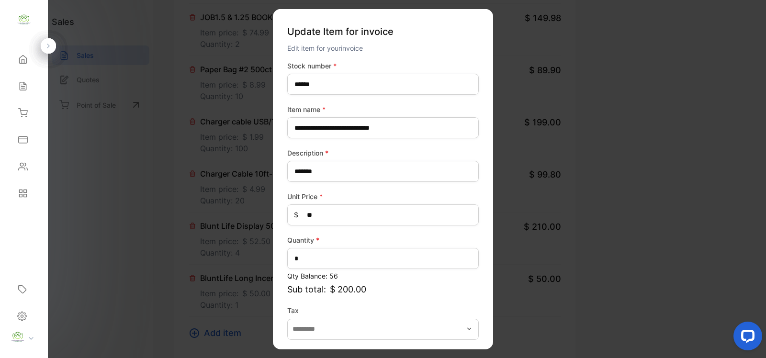
click at [447, 298] on div "**********" at bounding box center [383, 219] width 192 height 316
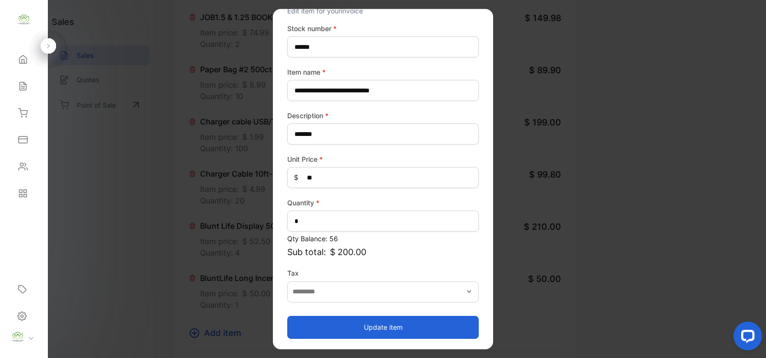
click at [386, 327] on button "Update item" at bounding box center [383, 327] width 192 height 23
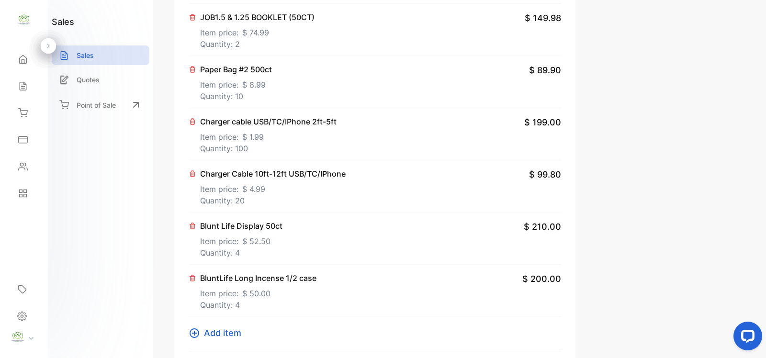
click at [221, 334] on span "Add item" at bounding box center [222, 333] width 37 height 13
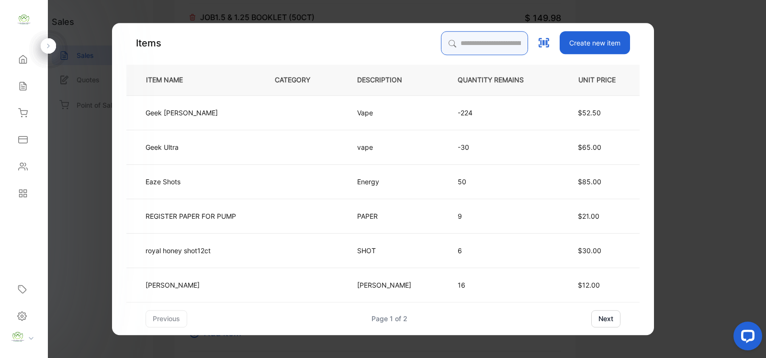
click at [442, 37] on input "search" at bounding box center [484, 43] width 87 height 24
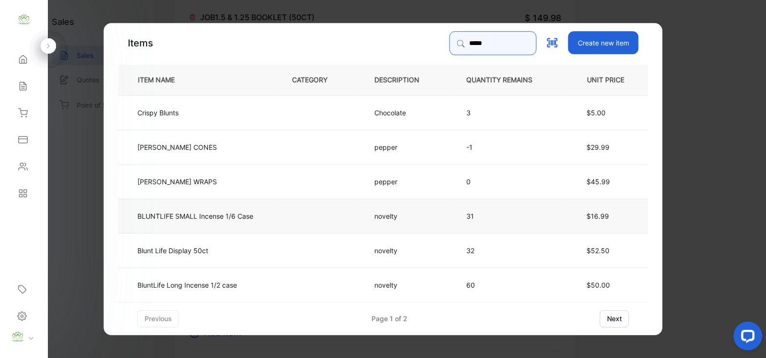
type input "*****"
click at [266, 220] on td "BLUNTLIFE SMALL Incense 1/6 Case" at bounding box center [197, 215] width 158 height 34
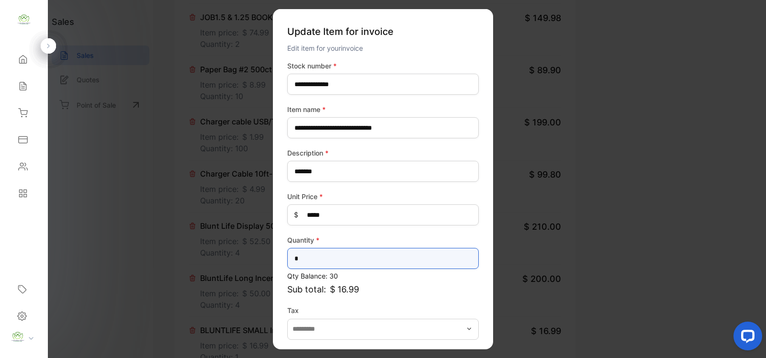
click at [311, 260] on input "*" at bounding box center [383, 258] width 192 height 21
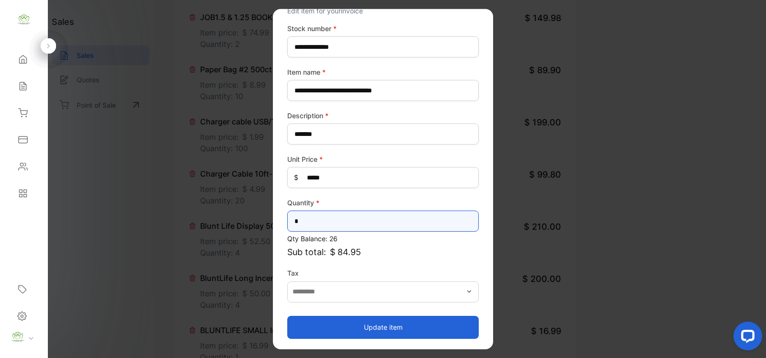
type input "*"
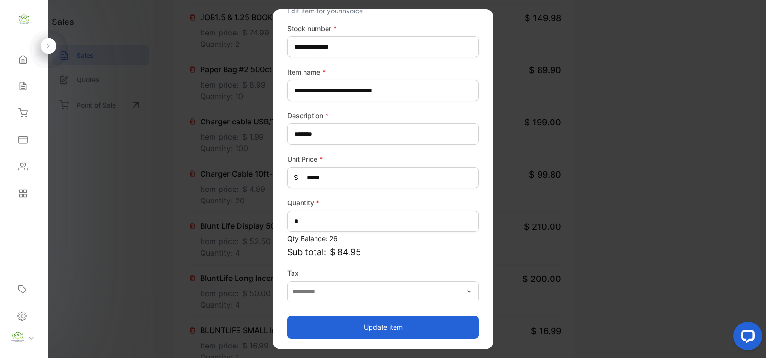
click at [381, 324] on button "Update item" at bounding box center [383, 327] width 192 height 23
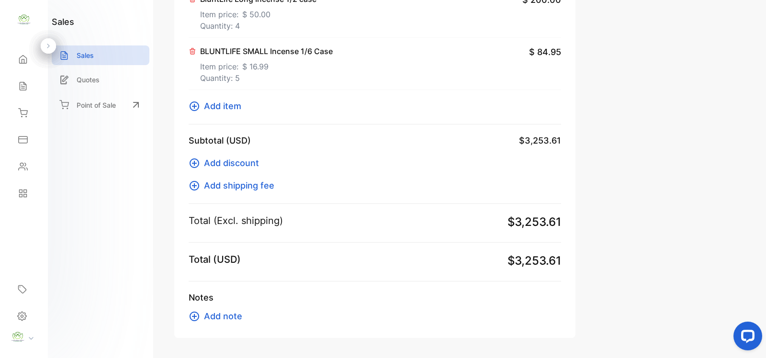
scroll to position [875, 0]
click at [225, 105] on span "Add item" at bounding box center [222, 105] width 37 height 13
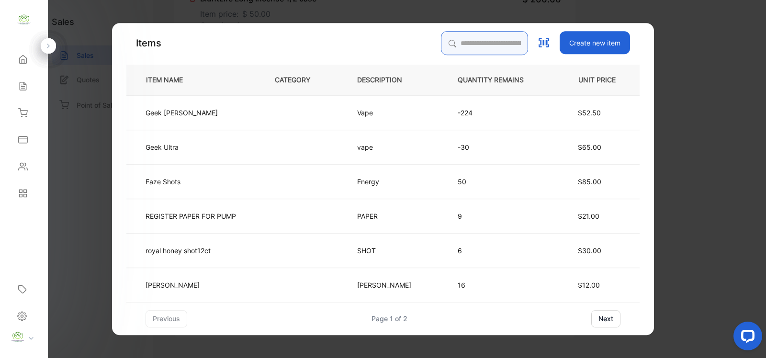
click at [456, 46] on input "search" at bounding box center [484, 43] width 87 height 24
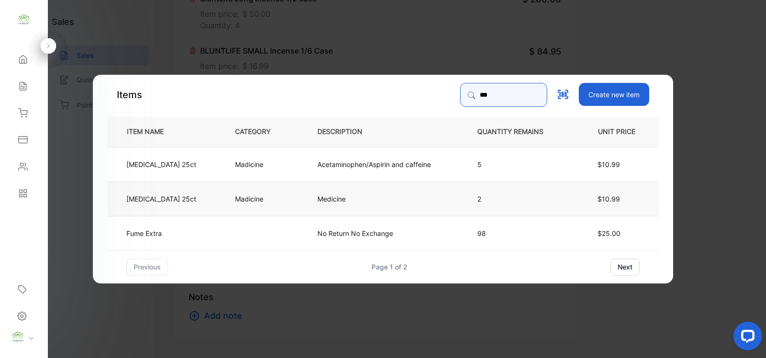
type input "***"
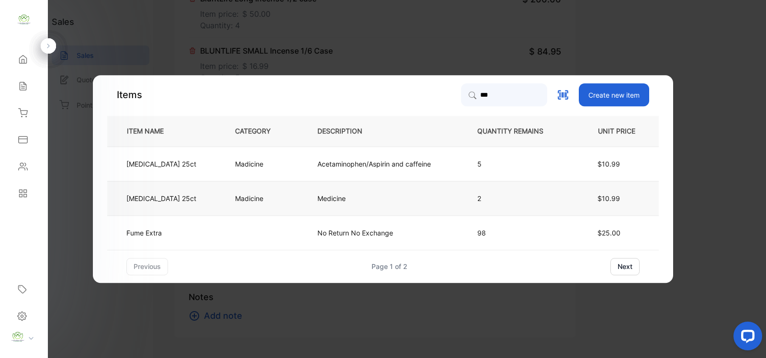
click at [285, 199] on td "Madicine" at bounding box center [260, 198] width 82 height 34
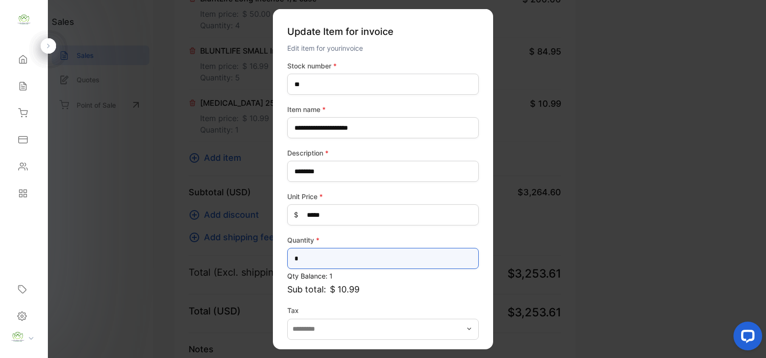
click at [308, 259] on input "*" at bounding box center [383, 258] width 192 height 21
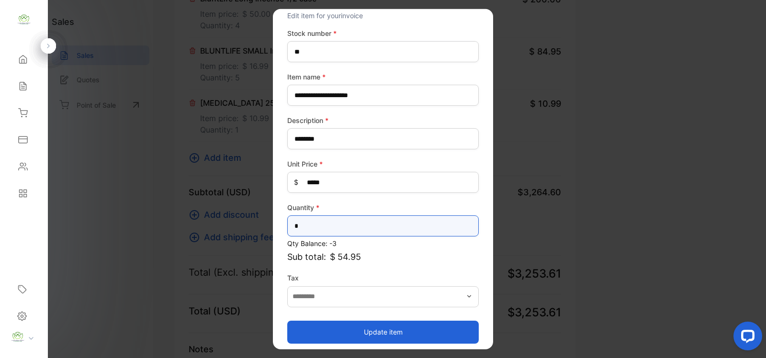
scroll to position [37, 0]
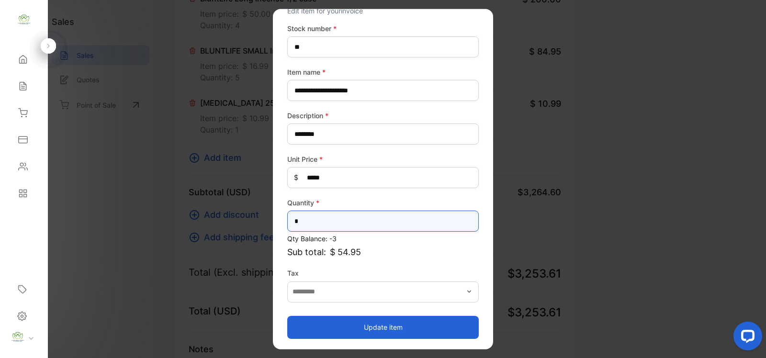
type input "*"
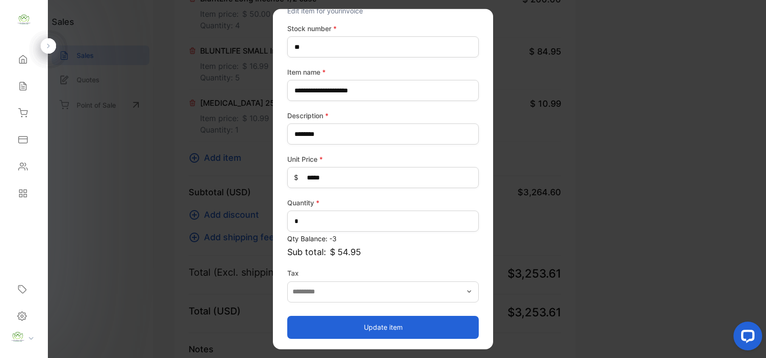
click at [392, 321] on button "Update item" at bounding box center [383, 327] width 192 height 23
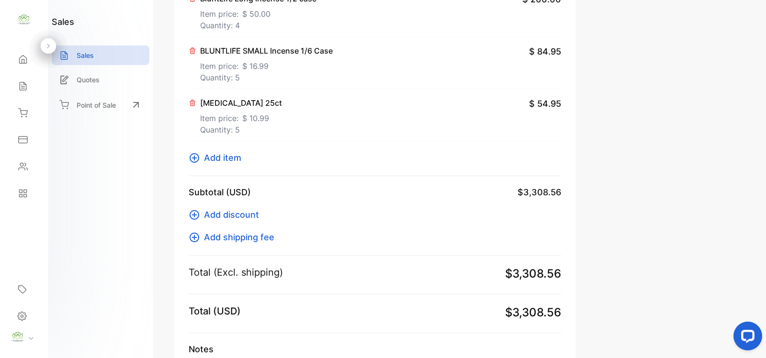
click at [228, 161] on span "Add item" at bounding box center [222, 157] width 37 height 13
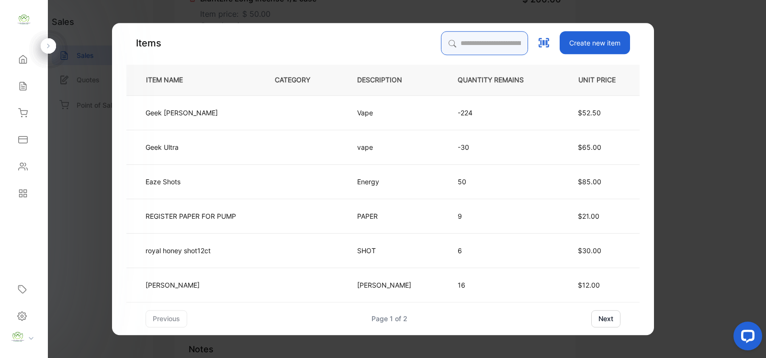
click at [454, 41] on input "search" at bounding box center [484, 43] width 87 height 24
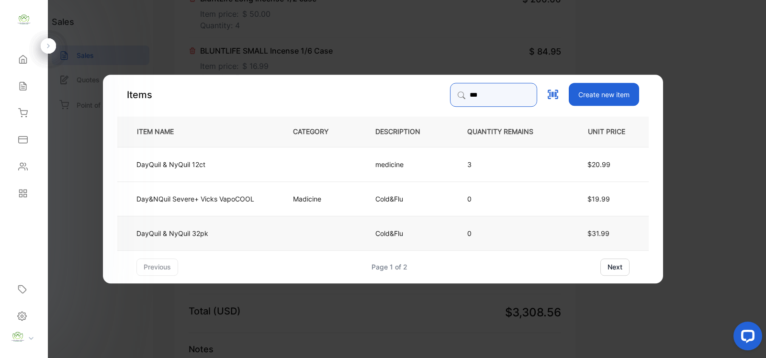
type input "***"
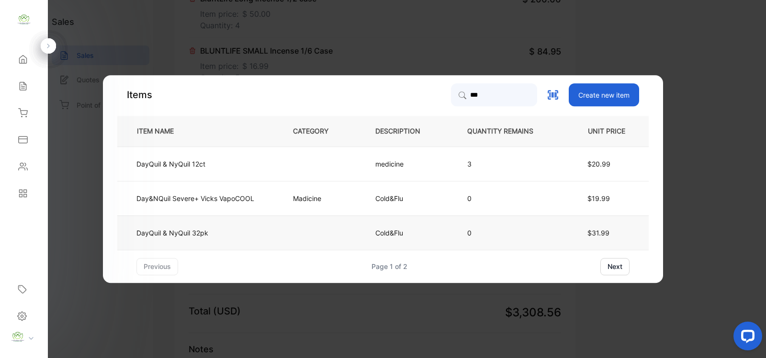
click at [239, 233] on td "DayQuil & NyQuil 32pk" at bounding box center [197, 233] width 160 height 34
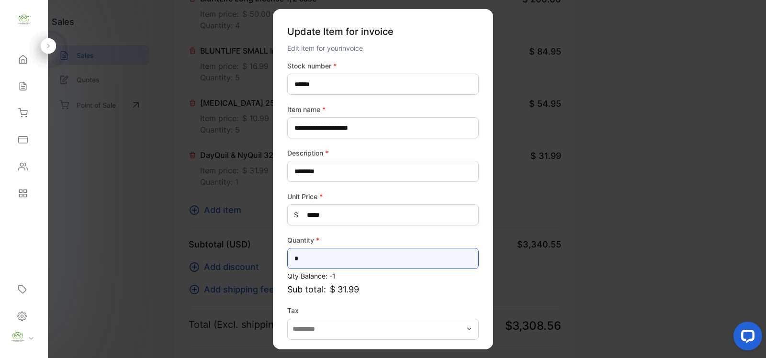
click at [307, 255] on input "*" at bounding box center [383, 258] width 192 height 21
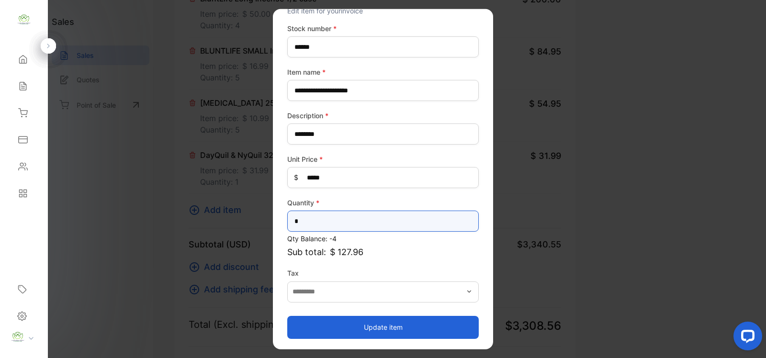
type input "*"
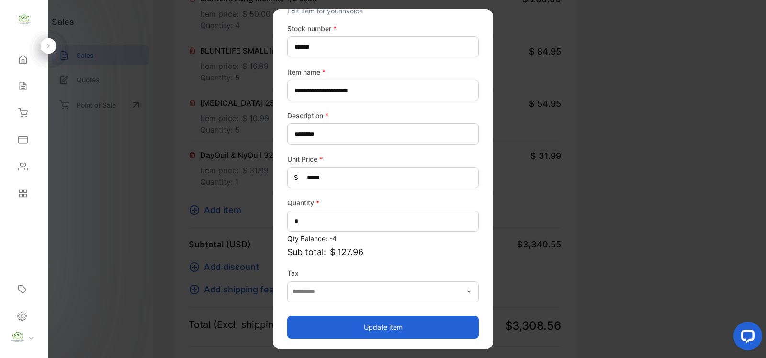
click at [383, 327] on button "Update item" at bounding box center [383, 327] width 192 height 23
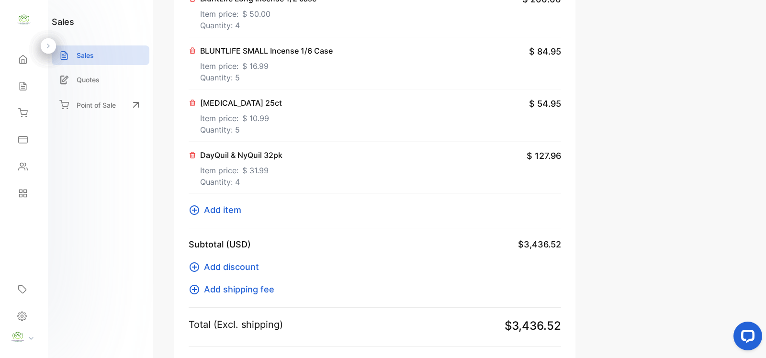
click at [228, 211] on span "Add item" at bounding box center [222, 210] width 37 height 13
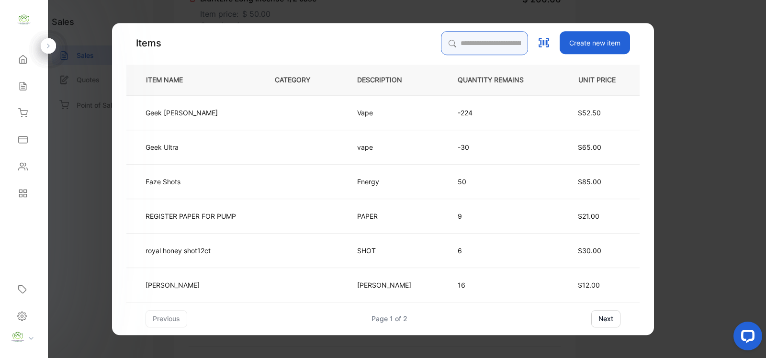
click at [447, 44] on input "search" at bounding box center [484, 43] width 87 height 24
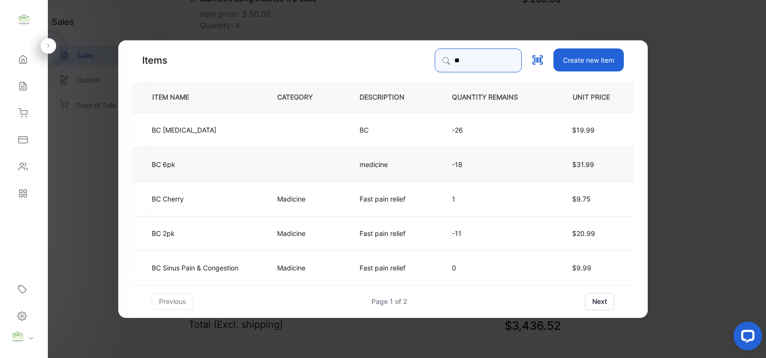
type input "**"
click at [297, 169] on td at bounding box center [303, 164] width 82 height 34
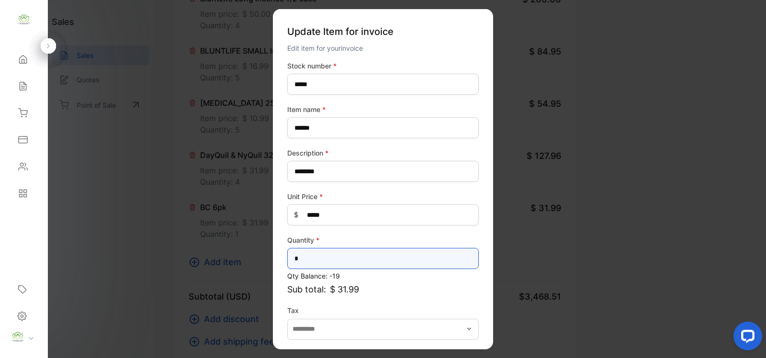
click at [324, 259] on input "*" at bounding box center [383, 258] width 192 height 21
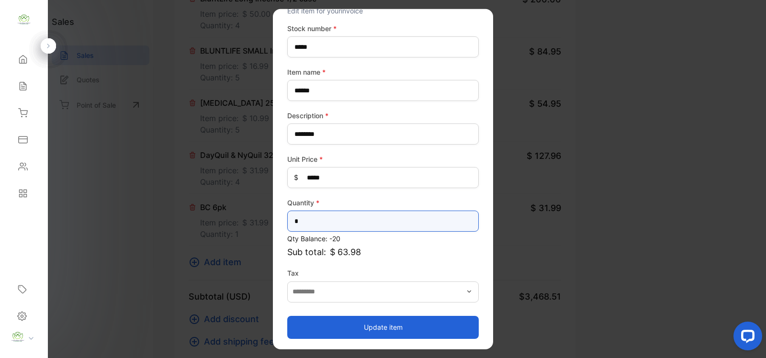
type input "*"
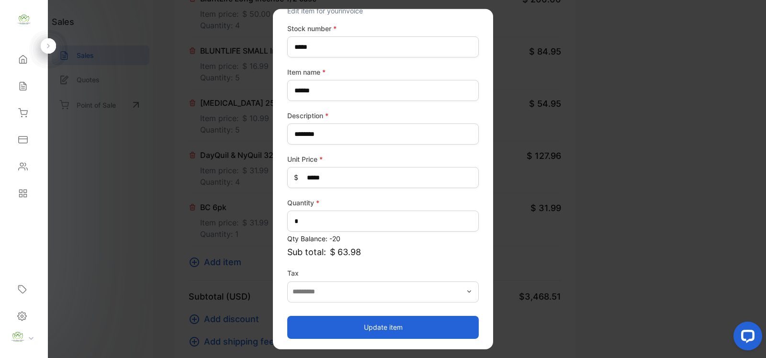
click at [382, 324] on button "Update item" at bounding box center [383, 327] width 192 height 23
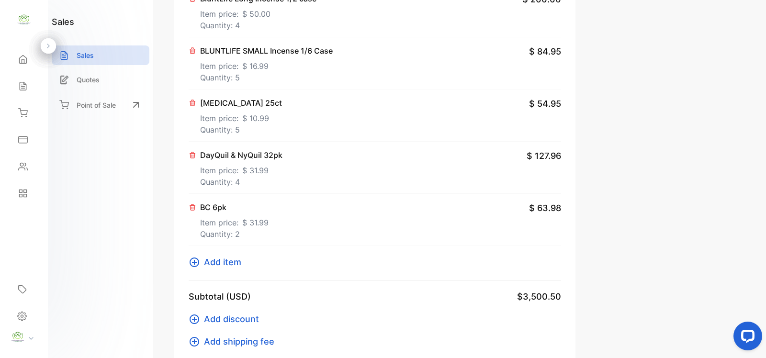
click at [216, 264] on span "Add item" at bounding box center [222, 262] width 37 height 13
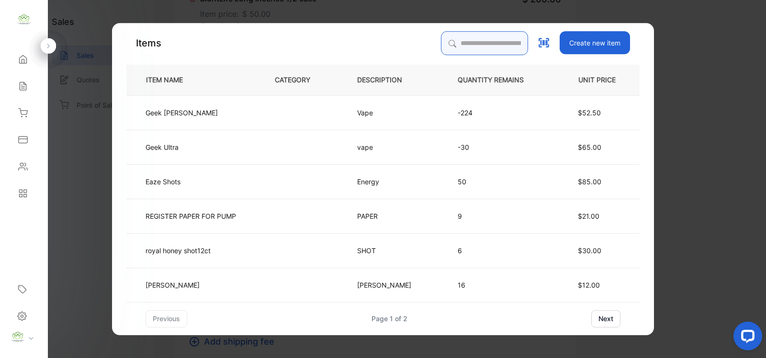
click at [441, 42] on input "search" at bounding box center [484, 43] width 87 height 24
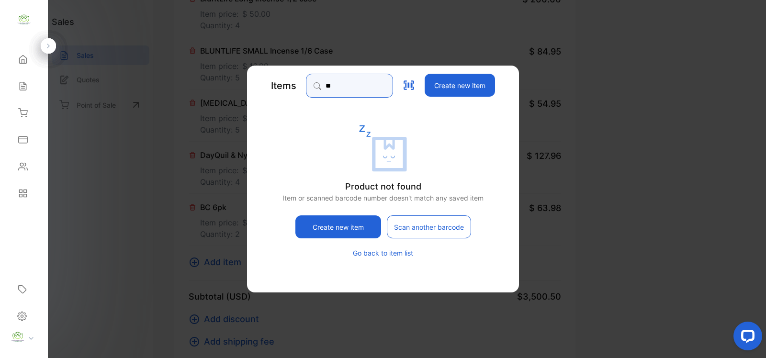
type input "*"
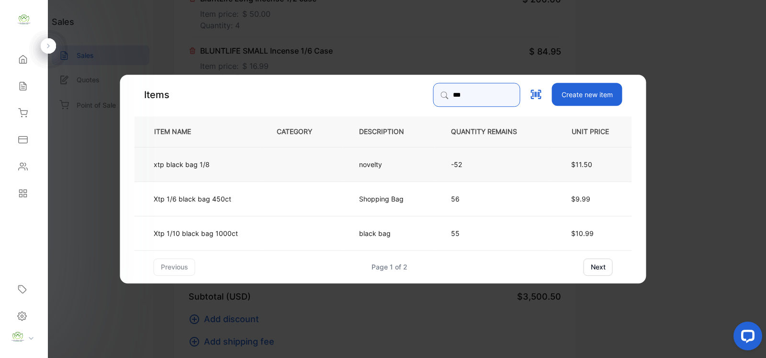
type input "***"
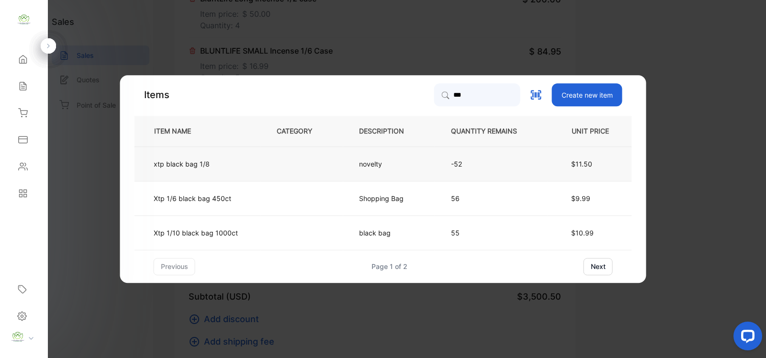
click at [271, 167] on td at bounding box center [302, 164] width 82 height 34
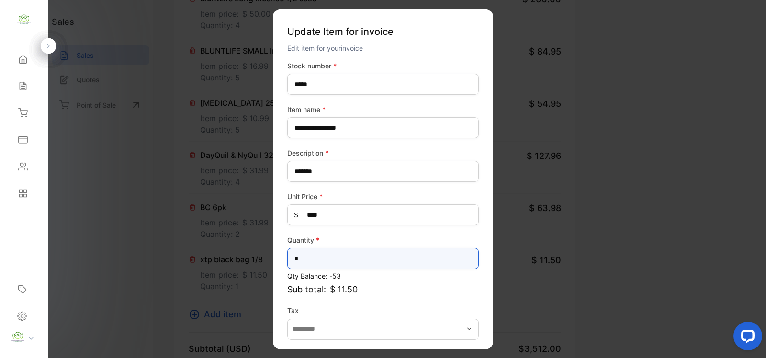
click at [314, 261] on input "*" at bounding box center [383, 258] width 192 height 21
type input "**"
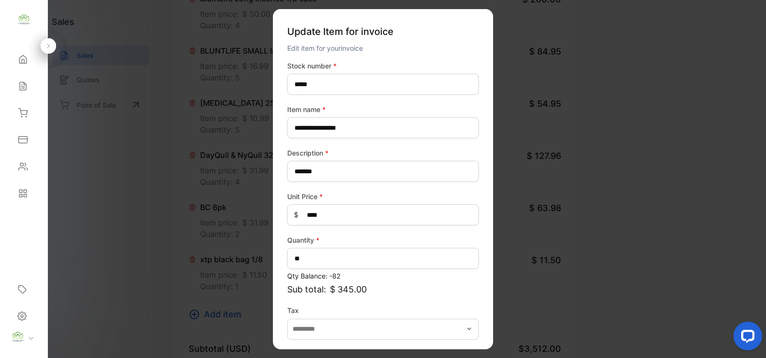
click at [327, 310] on label "Tax" at bounding box center [383, 311] width 192 height 10
click at [417, 288] on p "Sub total: $ 345.00" at bounding box center [383, 289] width 192 height 13
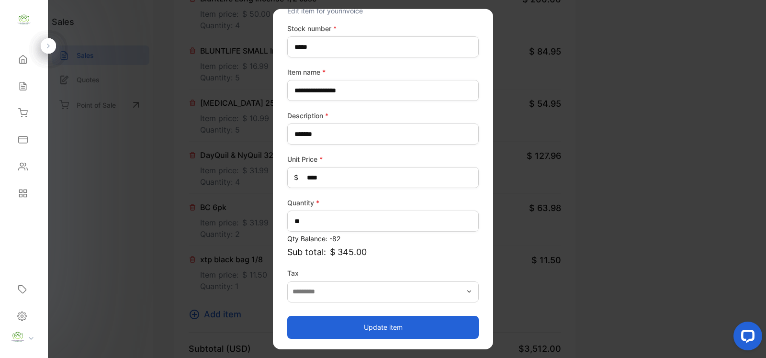
click at [384, 328] on button "Update item" at bounding box center [383, 327] width 192 height 23
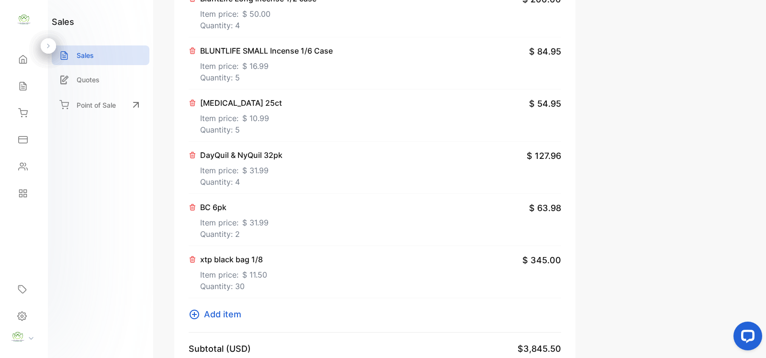
click at [224, 318] on span "Add item" at bounding box center [222, 314] width 37 height 13
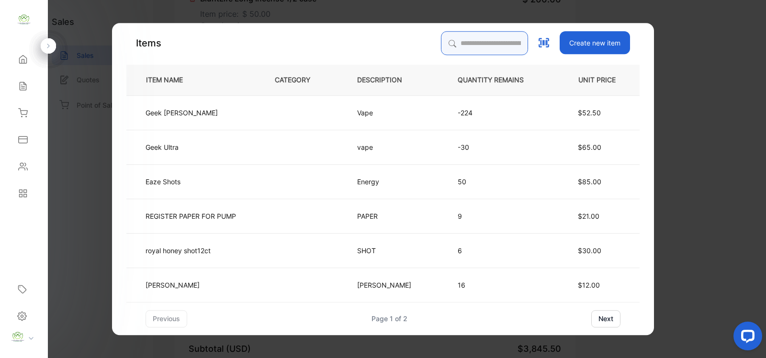
click at [453, 41] on input "search" at bounding box center [484, 43] width 87 height 24
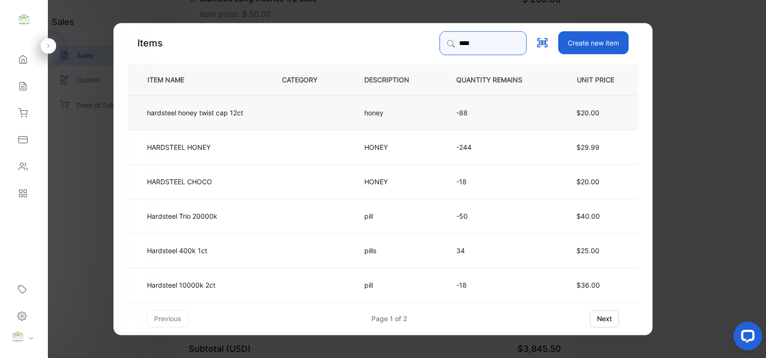
type input "****"
click at [279, 116] on td at bounding box center [307, 112] width 82 height 34
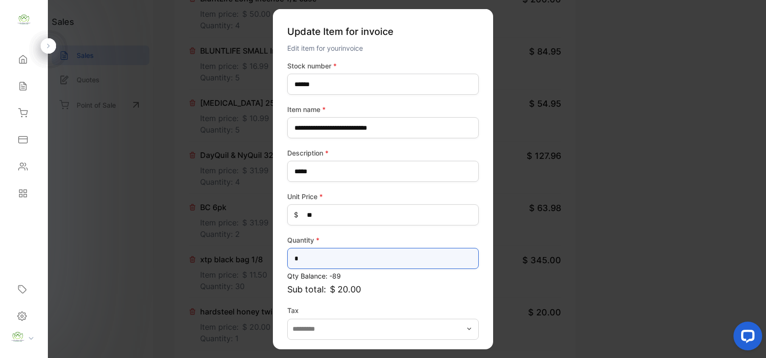
click at [304, 258] on input "*" at bounding box center [383, 258] width 192 height 21
type input "**"
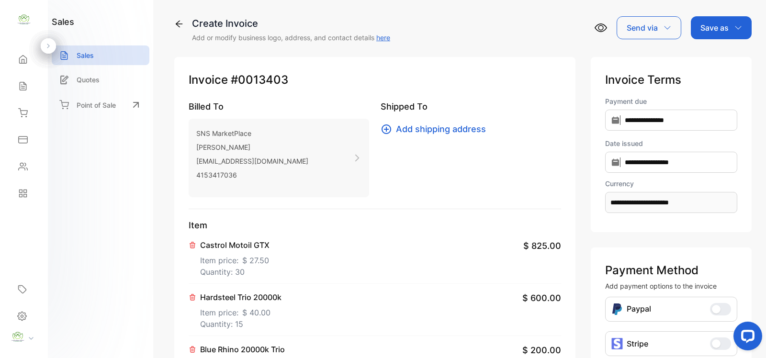
scroll to position [0, 0]
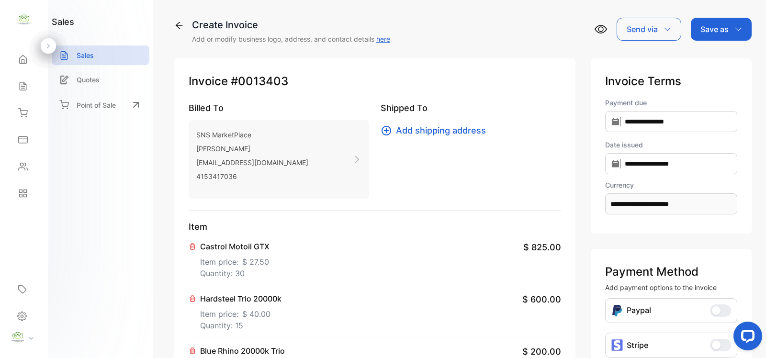
click at [718, 29] on p "Save as" at bounding box center [715, 28] width 28 height 11
click at [717, 63] on div "Invoice" at bounding box center [719, 60] width 55 height 19
